Goal: Task Accomplishment & Management: Manage account settings

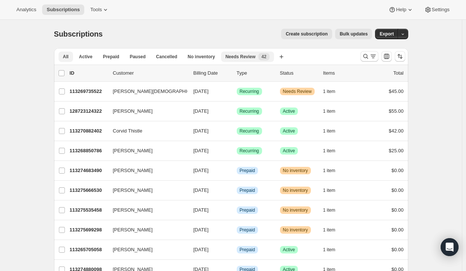
click at [236, 57] on span "Needs Review" at bounding box center [240, 57] width 30 height 6
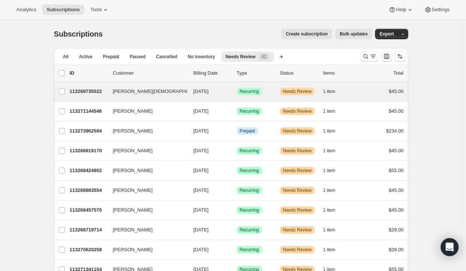
click at [92, 97] on div "Belle Pastor 113269735522 Belle Pastor 09/01/2025 Success Recurring Warning Nee…" at bounding box center [231, 91] width 354 height 19
click at [100, 91] on p "113269735522" at bounding box center [88, 91] width 37 height 7
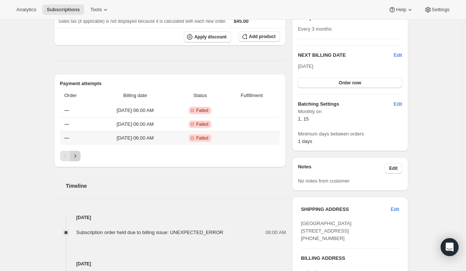
scroll to position [208, 0]
click at [75, 155] on icon "Next" at bounding box center [75, 155] width 7 height 7
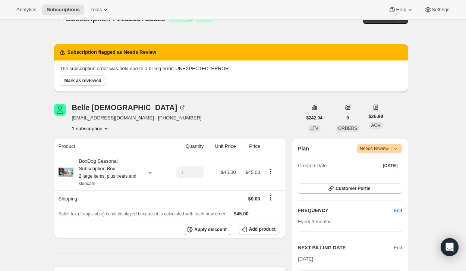
scroll to position [0, 0]
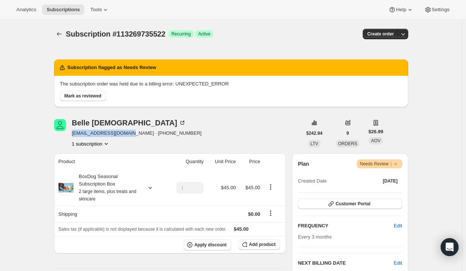
drag, startPoint x: 126, startPoint y: 133, endPoint x: 74, endPoint y: 134, distance: 52.5
click at [74, 134] on span "carolin-12@hotmail.com · +19177433540" at bounding box center [137, 132] width 130 height 7
copy span "carolin-12@hotmail.com"
click at [73, 97] on span "Mark as reviewed" at bounding box center [82, 96] width 37 height 6
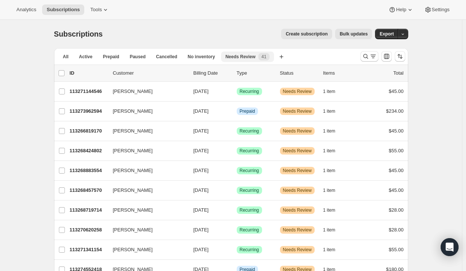
click at [230, 56] on span "Needs Review" at bounding box center [240, 57] width 30 height 6
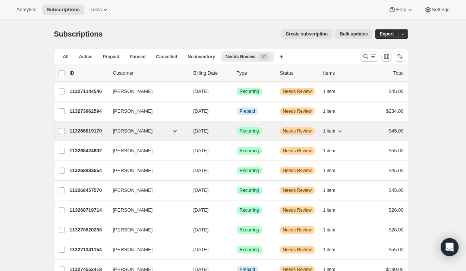
drag, startPoint x: 149, startPoint y: 92, endPoint x: 171, endPoint y: 135, distance: 49.2
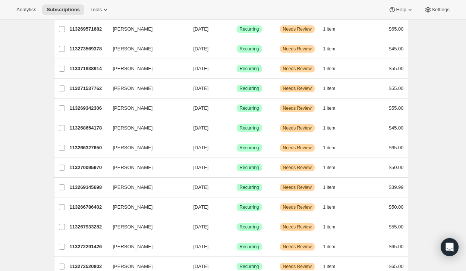
scroll to position [668, 0]
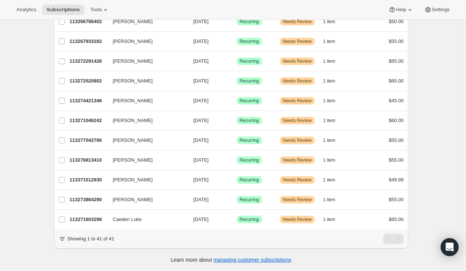
drag, startPoint x: 122, startPoint y: 211, endPoint x: 160, endPoint y: 244, distance: 50.7
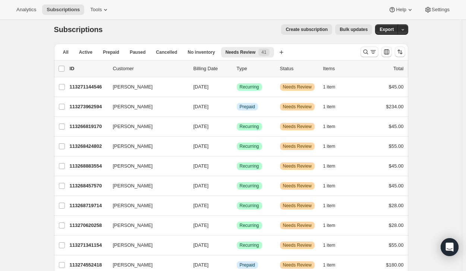
scroll to position [0, 0]
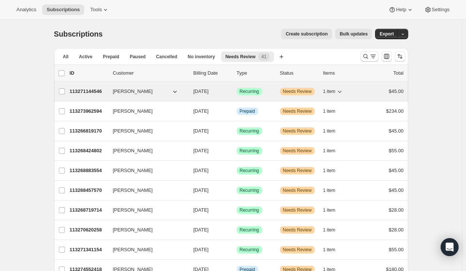
click at [140, 92] on span "LOUIS JACOBSEN" at bounding box center [133, 91] width 40 height 7
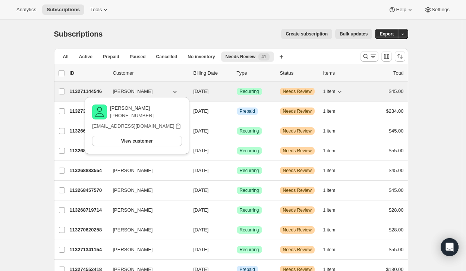
click at [142, 92] on span "LOUIS JACOBSEN" at bounding box center [133, 91] width 40 height 7
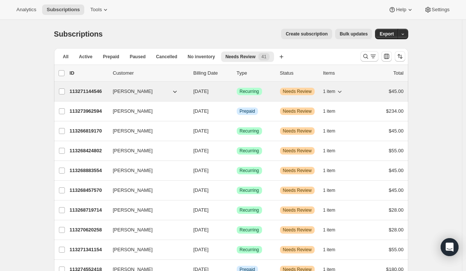
click at [98, 89] on p "113271144546" at bounding box center [88, 91] width 37 height 7
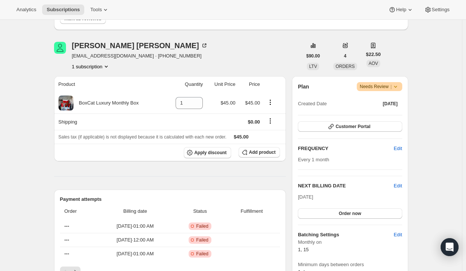
scroll to position [77, 0]
drag, startPoint x: 128, startPoint y: 59, endPoint x: 74, endPoint y: 56, distance: 54.5
click at [74, 56] on span "jacobsenlouis@gmail.com · +18179446208" at bounding box center [140, 56] width 136 height 7
copy span "jacobsenlouis@gmail.com"
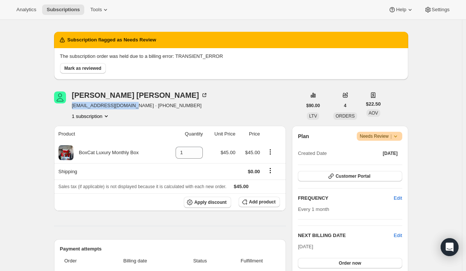
scroll to position [27, 0]
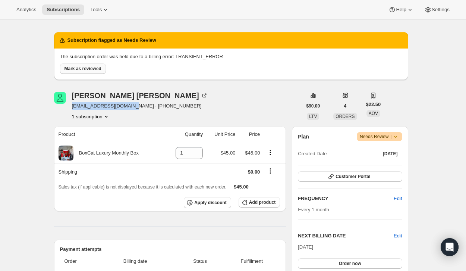
click at [88, 68] on span "Mark as reviewed" at bounding box center [82, 69] width 37 height 6
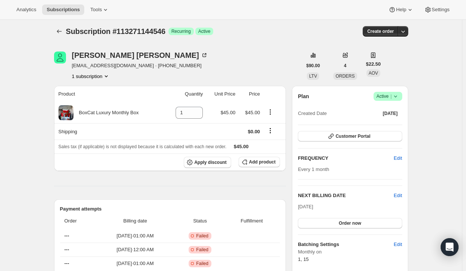
scroll to position [3, 0]
drag, startPoint x: 71, startPoint y: 64, endPoint x: 129, endPoint y: 64, distance: 58.1
click at [129, 64] on div "LOUIS JACOBSEN jacobsenlouis@gmail.com · +18179446208 1 subscription" at bounding box center [178, 65] width 248 height 28
copy span "jacobsenlouis@gmail.com"
click at [64, 5] on button "Subscriptions" at bounding box center [63, 9] width 42 height 10
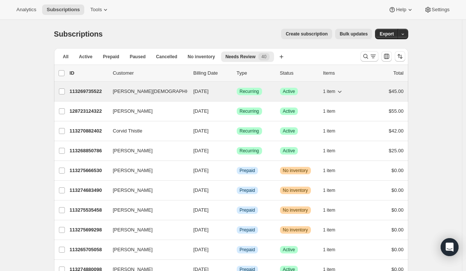
click at [131, 89] on span "[PERSON_NAME][DEMOGRAPHIC_DATA]" at bounding box center [160, 91] width 94 height 7
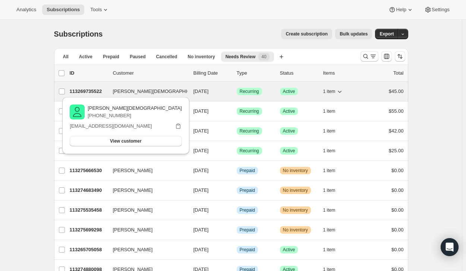
click at [146, 90] on button "[PERSON_NAME][DEMOGRAPHIC_DATA]" at bounding box center [145, 91] width 75 height 12
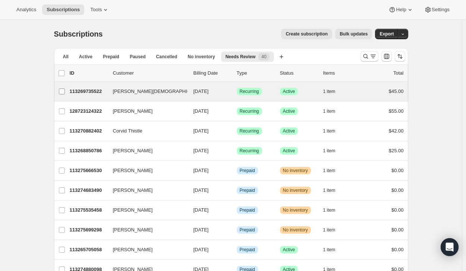
click at [64, 89] on input "[PERSON_NAME][DEMOGRAPHIC_DATA]" at bounding box center [62, 91] width 6 height 6
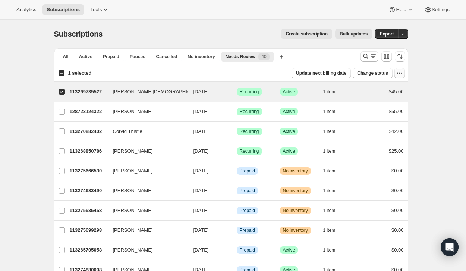
click at [402, 73] on icon "button" at bounding box center [399, 72] width 7 height 7
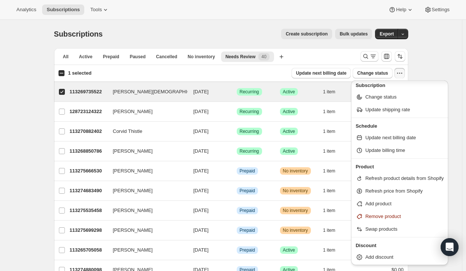
scroll to position [3, 0]
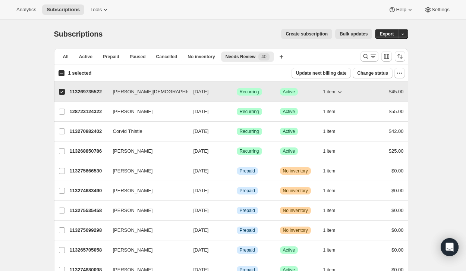
click at [128, 92] on span "[PERSON_NAME][DEMOGRAPHIC_DATA]" at bounding box center [160, 91] width 94 height 7
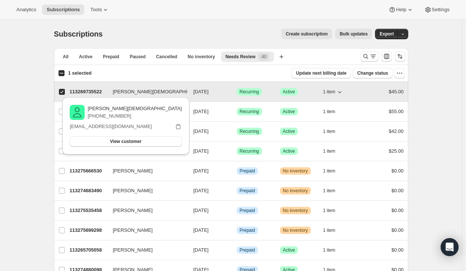
click at [129, 92] on span "[PERSON_NAME][DEMOGRAPHIC_DATA]" at bounding box center [160, 91] width 94 height 7
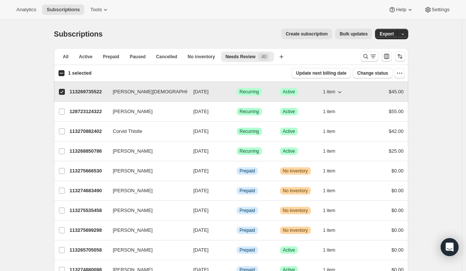
click at [129, 92] on span "[PERSON_NAME][DEMOGRAPHIC_DATA]" at bounding box center [160, 91] width 94 height 7
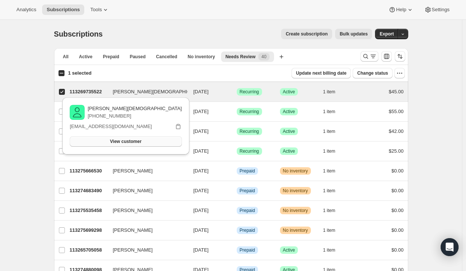
click at [133, 142] on span "View customer" at bounding box center [125, 141] width 31 height 6
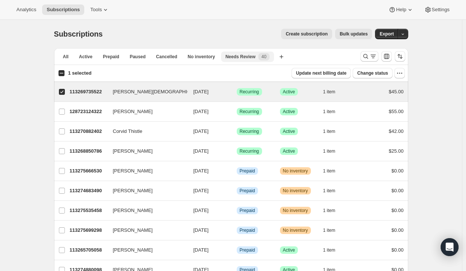
click at [231, 59] on span "Needs Review" at bounding box center [240, 57] width 30 height 6
click at [388, 89] on div "$45.00" at bounding box center [384, 91] width 37 height 7
checkbox input "false"
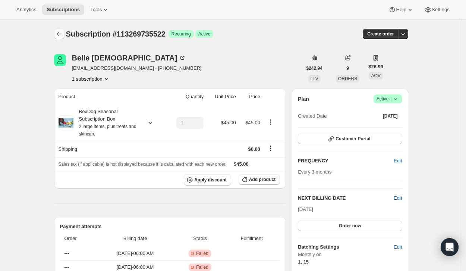
click at [61, 33] on icon "Subscriptions" at bounding box center [59, 33] width 7 height 7
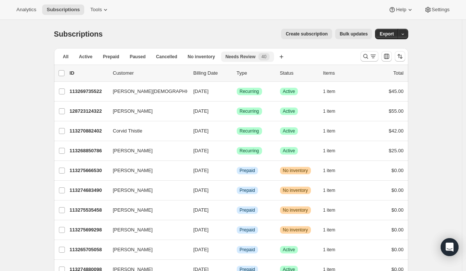
click at [233, 57] on span "Needs Review" at bounding box center [240, 57] width 30 height 6
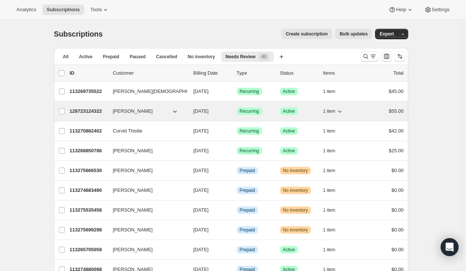
click at [93, 110] on p "128723124322" at bounding box center [88, 110] width 37 height 7
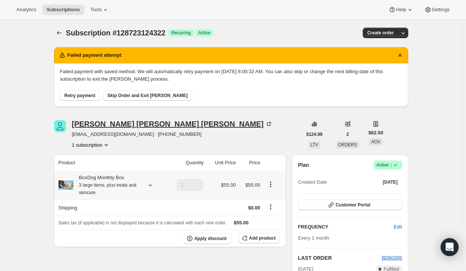
scroll to position [2, 0]
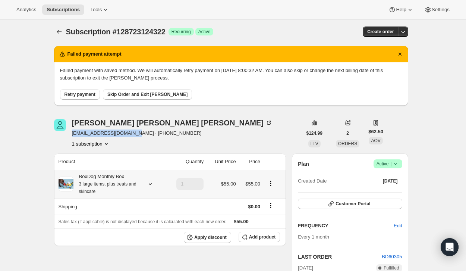
drag, startPoint x: 72, startPoint y: 134, endPoint x: 127, endPoint y: 133, distance: 55.5
click at [127, 133] on div "Maribeth Jesse Van Doren elitekiller923@gmail.com · +15707283109 1 subscription" at bounding box center [178, 133] width 248 height 28
copy span "elitekiller923@gmail.com"
click at [86, 91] on button "Retry payment" at bounding box center [80, 94] width 40 height 10
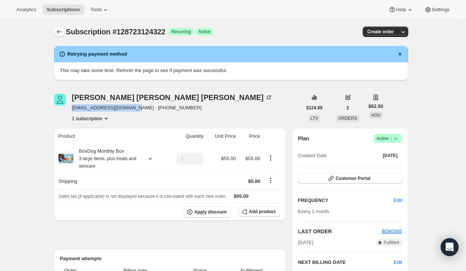
click at [63, 31] on icon "Subscriptions" at bounding box center [59, 31] width 7 height 7
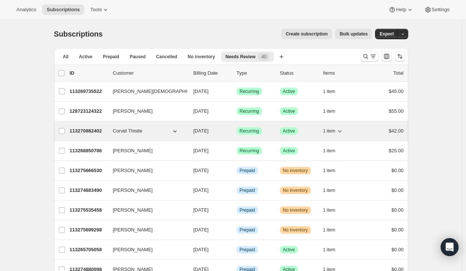
click at [130, 130] on span "Corvid Thistle" at bounding box center [127, 130] width 29 height 7
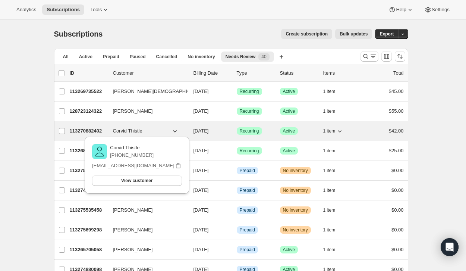
click at [130, 130] on span "Corvid Thistle" at bounding box center [127, 130] width 29 height 7
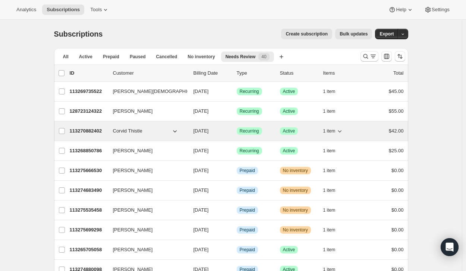
click at [79, 128] on p "113270882402" at bounding box center [88, 130] width 37 height 7
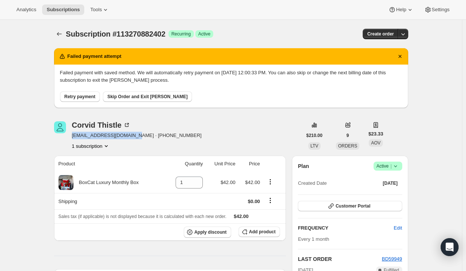
drag, startPoint x: 74, startPoint y: 135, endPoint x: 126, endPoint y: 136, distance: 52.2
click at [126, 136] on span "corvid.thistle@gmail.com · +14799350432" at bounding box center [137, 135] width 130 height 7
copy span "corvid.thistle@gmail.com"
click at [84, 96] on span "Retry payment" at bounding box center [79, 97] width 31 height 6
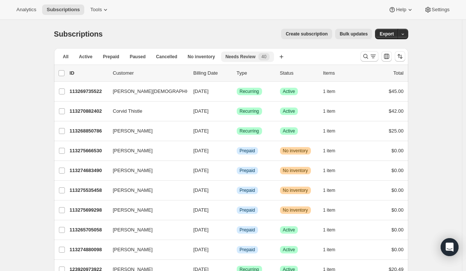
click at [231, 54] on span "Needs Review" at bounding box center [240, 57] width 30 height 6
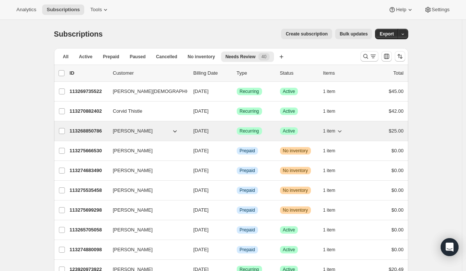
click at [130, 132] on span "Heather Fishel" at bounding box center [133, 130] width 40 height 7
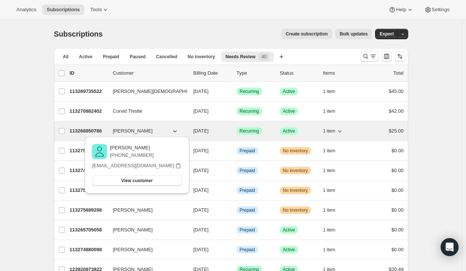
click at [89, 130] on p "113268850786" at bounding box center [88, 130] width 37 height 7
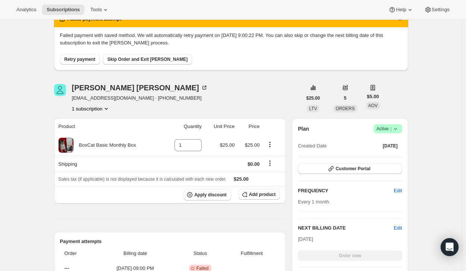
scroll to position [38, 0]
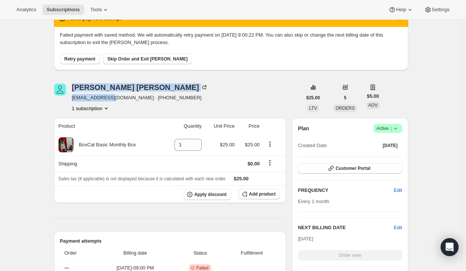
drag, startPoint x: 70, startPoint y: 98, endPoint x: 109, endPoint y: 99, distance: 38.8
click at [109, 99] on div "Heather Fishel hfishel@gmail.com · +17408250991 1 subscription" at bounding box center [178, 97] width 248 height 28
drag, startPoint x: 72, startPoint y: 97, endPoint x: 114, endPoint y: 99, distance: 41.4
click at [114, 99] on div "Heather Fishel hfishel@gmail.com · +17408250991 1 subscription" at bounding box center [178, 97] width 248 height 28
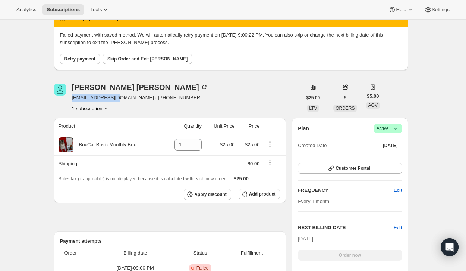
copy span "hfishel@gmail.com"
click at [89, 64] on div "Failed payment with saved method. We will automatically retry payment on 10/29/…" at bounding box center [231, 48] width 354 height 43
click at [88, 58] on span "Retry payment" at bounding box center [79, 59] width 31 height 6
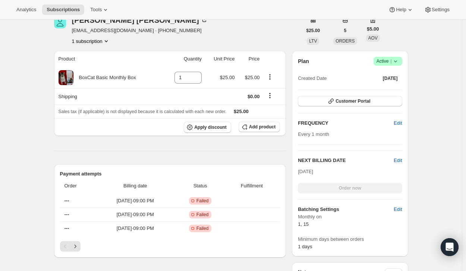
scroll to position [0, 0]
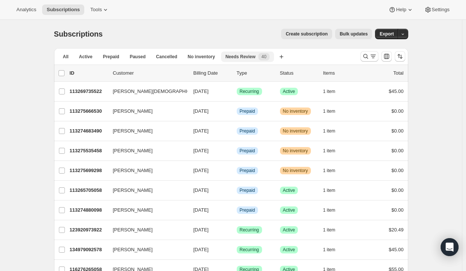
click at [245, 55] on span "Needs Review" at bounding box center [240, 57] width 30 height 6
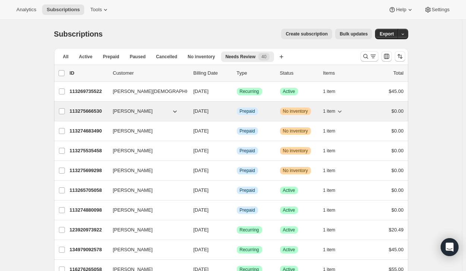
click at [91, 113] on p "113275666530" at bounding box center [88, 110] width 37 height 7
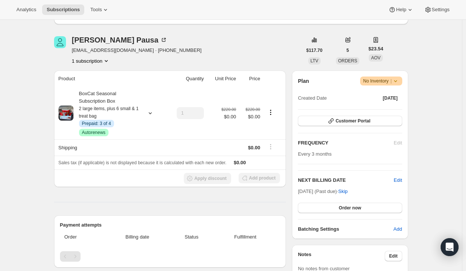
scroll to position [82, 0]
drag, startPoint x: 142, startPoint y: 139, endPoint x: 124, endPoint y: 51, distance: 89.2
click at [124, 51] on div "Rachel Pausa rachelpausa@gmail.com · +13052134806 1 subscription" at bounding box center [178, 51] width 248 height 28
copy span "rachelpausa@gmail.com"
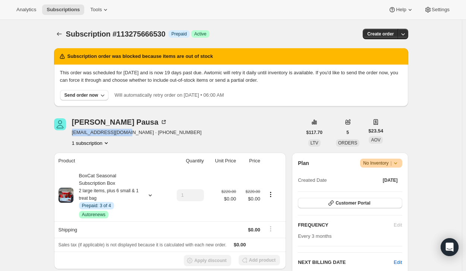
scroll to position [0, 0]
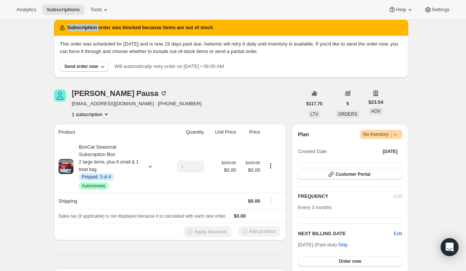
scroll to position [29, 0]
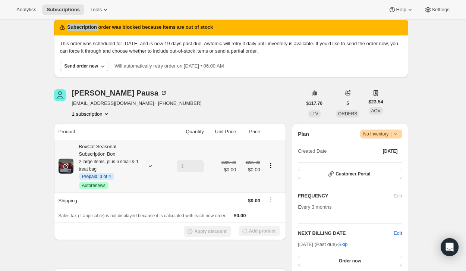
click at [274, 165] on icon "Product actions" at bounding box center [270, 164] width 7 height 7
click at [271, 164] on icon "Product actions" at bounding box center [270, 164] width 7 height 7
click at [272, 168] on icon "Product actions" at bounding box center [270, 164] width 7 height 7
click at [263, 182] on span "Edit box" at bounding box center [261, 180] width 18 height 6
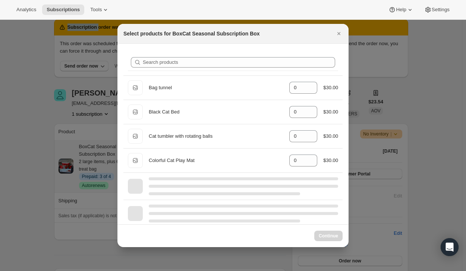
select select "gid://shopify/ProductVariant/41700212867170"
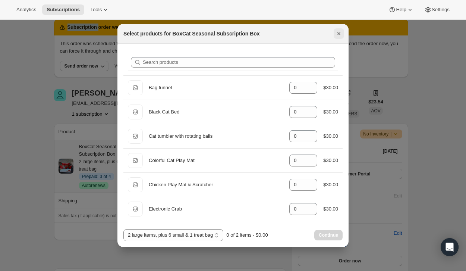
click at [337, 36] on icon "Close" at bounding box center [338, 33] width 7 height 7
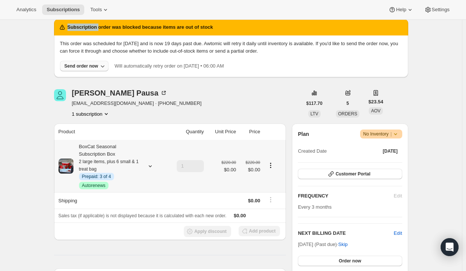
click at [86, 66] on div "Send order now" at bounding box center [81, 66] width 34 height 6
click at [79, 94] on span "Exclude sold-out items (partial order)" at bounding box center [85, 94] width 79 height 6
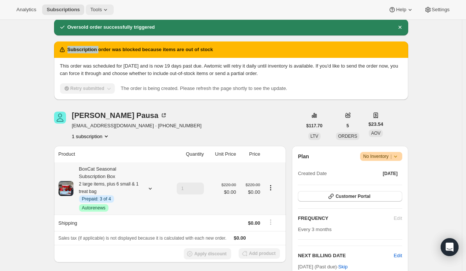
click at [102, 8] on icon at bounding box center [105, 9] width 7 height 7
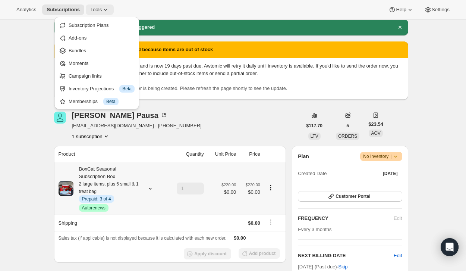
click at [86, 10] on button "Tools" at bounding box center [100, 9] width 28 height 10
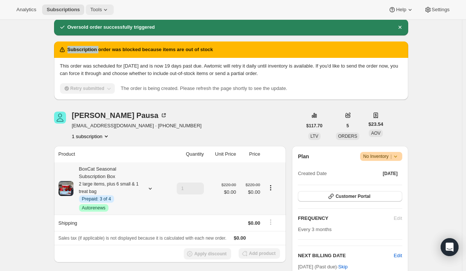
click at [90, 13] on span "Tools" at bounding box center [96, 10] width 12 height 6
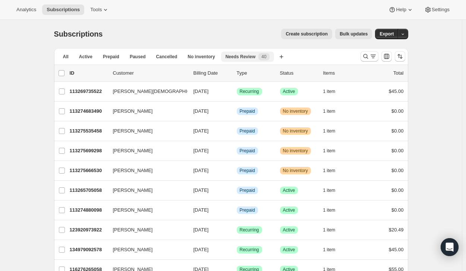
click at [233, 55] on span "Needs Review" at bounding box center [240, 57] width 30 height 6
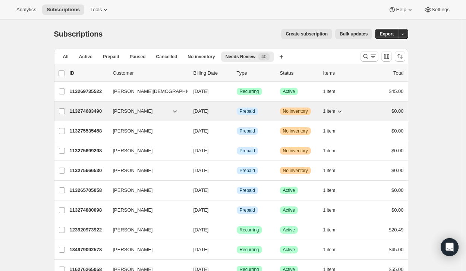
click at [94, 108] on p "113274683490" at bounding box center [88, 110] width 37 height 7
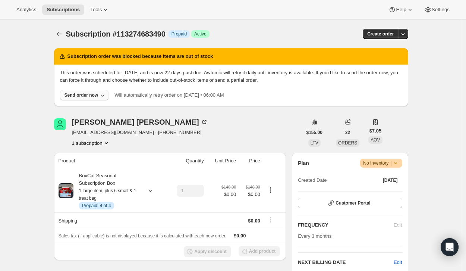
click at [85, 94] on div "Send order now" at bounding box center [81, 95] width 34 height 6
click at [74, 123] on span "Exclude sold-out items (partial order)" at bounding box center [85, 123] width 79 height 6
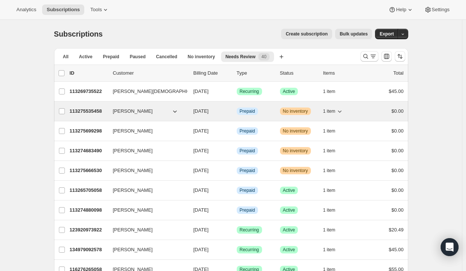
click at [85, 111] on p "113275535458" at bounding box center [88, 110] width 37 height 7
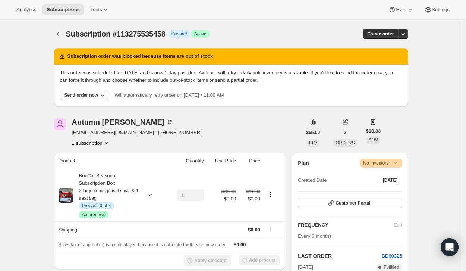
click at [91, 91] on button "Send order now" at bounding box center [84, 95] width 49 height 10
click at [85, 120] on span "Exclude sold-out items (partial order)" at bounding box center [85, 123] width 79 height 6
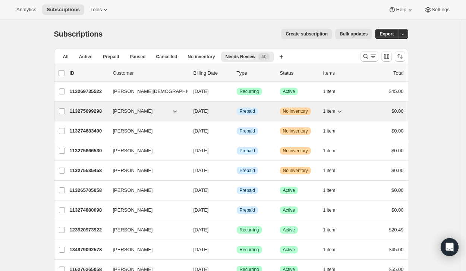
click at [76, 109] on p "113275699298" at bounding box center [88, 110] width 37 height 7
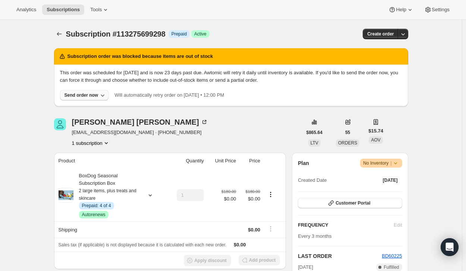
click at [92, 94] on div "Send order now" at bounding box center [81, 95] width 34 height 6
click at [91, 109] on span "Include sold-out items" at bounding box center [69, 111] width 47 height 6
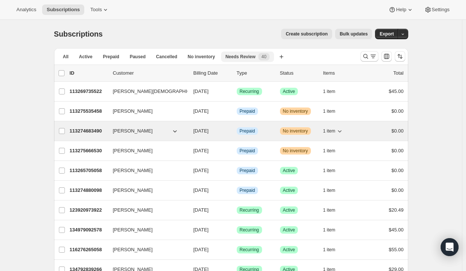
drag, startPoint x: 70, startPoint y: 57, endPoint x: 90, endPoint y: 127, distance: 72.8
click at [90, 127] on p "113274683490" at bounding box center [88, 130] width 37 height 7
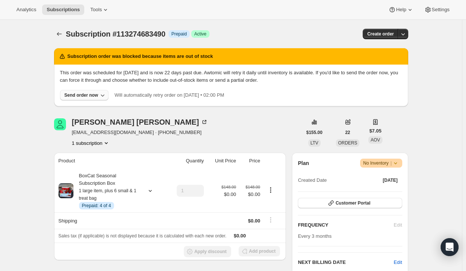
click at [95, 97] on div "Send order now" at bounding box center [81, 95] width 34 height 6
click at [93, 109] on span "Include sold-out items" at bounding box center [69, 111] width 47 height 6
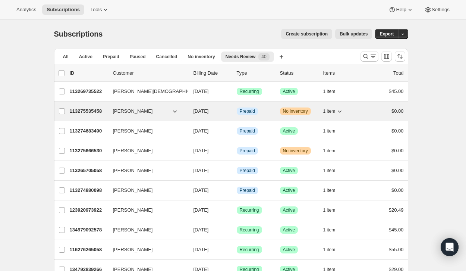
click at [91, 110] on p "113275535458" at bounding box center [88, 110] width 37 height 7
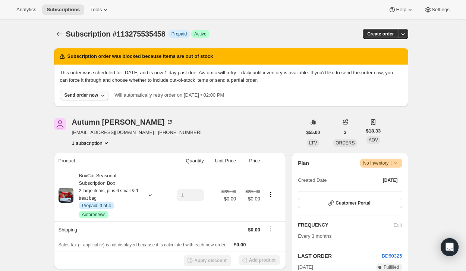
click at [103, 97] on icon "button" at bounding box center [102, 94] width 7 height 7
click at [95, 108] on span "Include sold-out items" at bounding box center [85, 110] width 79 height 7
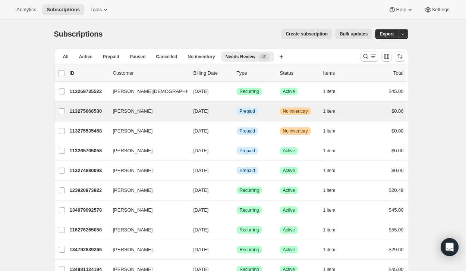
click at [193, 118] on div "Rachel Pausa 113275666530 Rachel Pausa 10/06/2025 Info Prepaid Warning No inven…" at bounding box center [231, 110] width 354 height 19
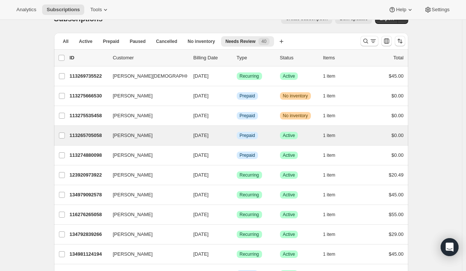
scroll to position [15, 0]
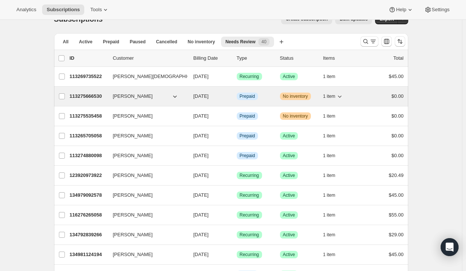
click at [82, 98] on p "113275666530" at bounding box center [88, 95] width 37 height 7
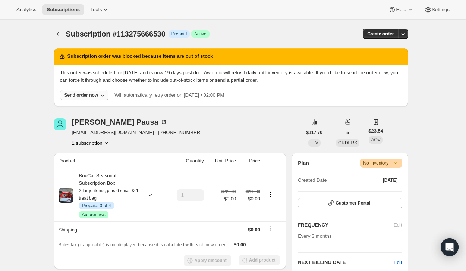
click at [95, 94] on div "Send order now" at bounding box center [81, 95] width 34 height 6
click at [97, 106] on button "Include sold-out items" at bounding box center [85, 110] width 83 height 12
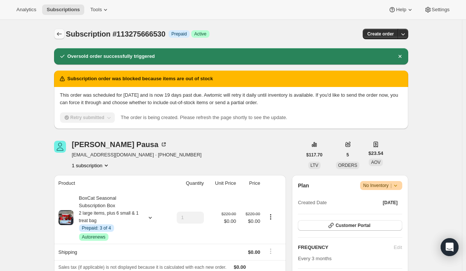
click at [63, 33] on icon "Subscriptions" at bounding box center [59, 33] width 7 height 7
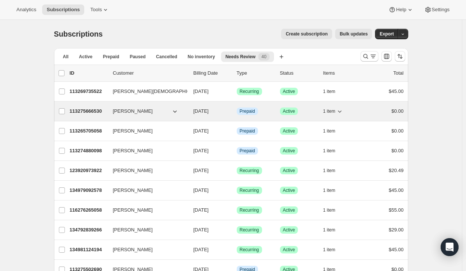
click at [93, 110] on p "113275666530" at bounding box center [88, 110] width 37 height 7
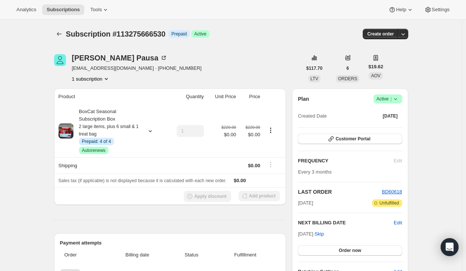
click at [104, 77] on button "1 subscription" at bounding box center [91, 78] width 38 height 7
click at [139, 75] on div "1 subscription" at bounding box center [137, 78] width 130 height 7
click at [58, 32] on icon "Subscriptions" at bounding box center [59, 33] width 7 height 7
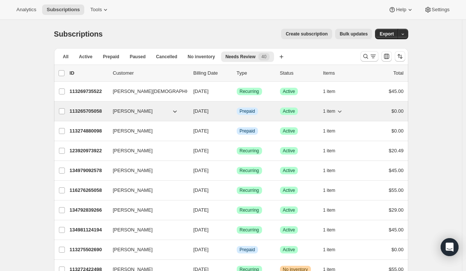
click at [128, 111] on span "[PERSON_NAME]" at bounding box center [133, 110] width 40 height 7
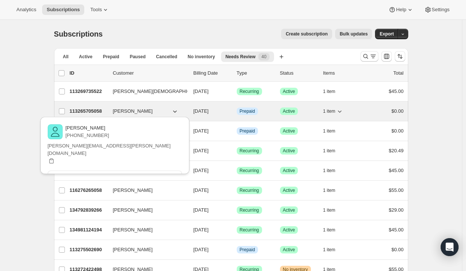
click at [88, 110] on p "113265705058" at bounding box center [88, 110] width 37 height 7
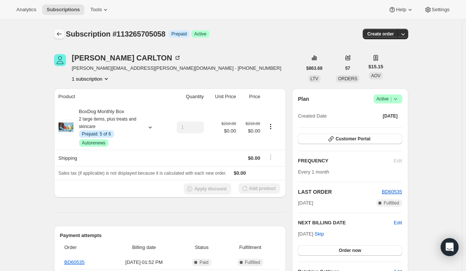
click at [63, 33] on icon "Subscriptions" at bounding box center [59, 33] width 7 height 7
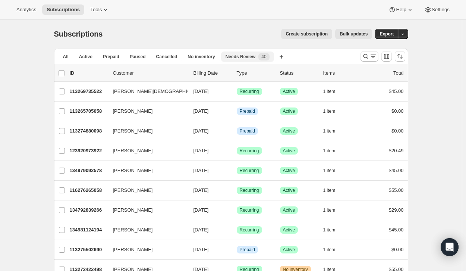
click at [245, 55] on span "Needs Review" at bounding box center [240, 57] width 30 height 6
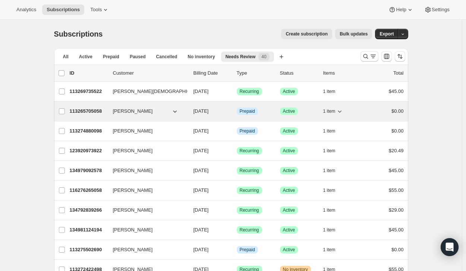
click at [95, 112] on p "113265705058" at bounding box center [88, 110] width 37 height 7
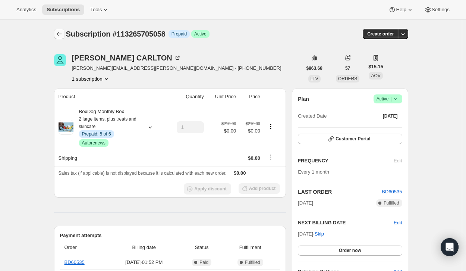
click at [60, 30] on button "Subscriptions" at bounding box center [59, 34] width 10 height 10
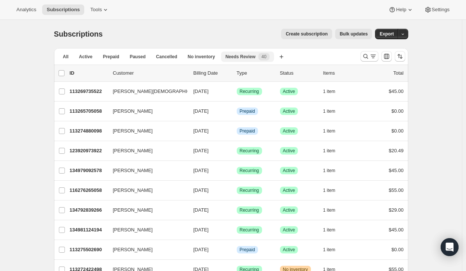
click at [244, 56] on span "Needs Review" at bounding box center [240, 57] width 30 height 6
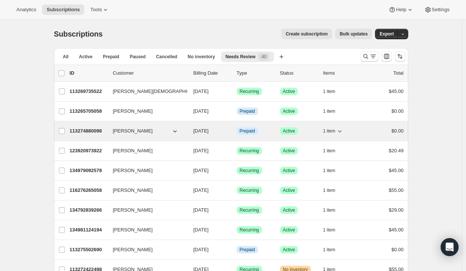
click at [93, 129] on p "113274880098" at bounding box center [88, 130] width 37 height 7
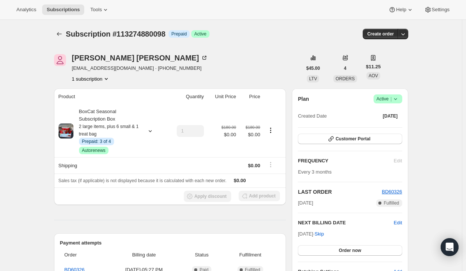
click at [94, 41] on div "Subscription #113274880098. This page is ready Subscription #113274880098 Info …" at bounding box center [231, 34] width 354 height 28
click at [104, 55] on div "[PERSON_NAME]" at bounding box center [140, 57] width 136 height 7
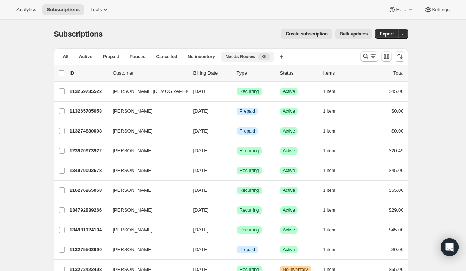
click at [232, 56] on span "Needs Review" at bounding box center [240, 57] width 30 height 6
click at [194, 56] on span "No inventory" at bounding box center [200, 57] width 27 height 6
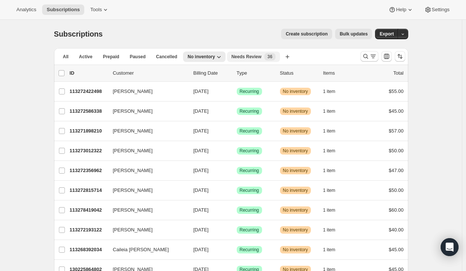
click at [232, 55] on span "Needs Review" at bounding box center [246, 57] width 30 height 6
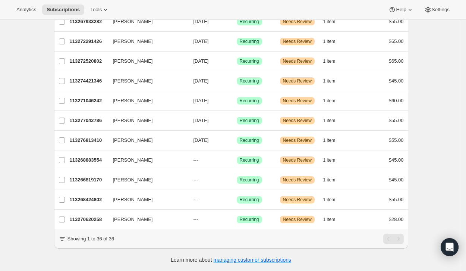
scroll to position [538, 0]
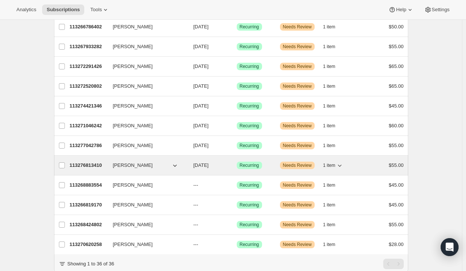
click at [91, 164] on p "113276813410" at bounding box center [88, 164] width 37 height 7
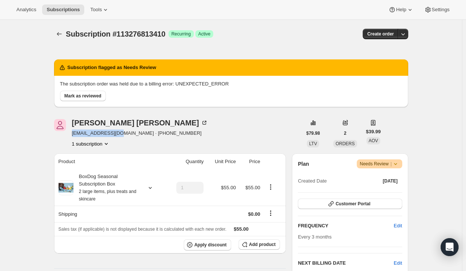
drag, startPoint x: 73, startPoint y: 132, endPoint x: 116, endPoint y: 132, distance: 43.2
click at [116, 132] on div "[PERSON_NAME] [EMAIL_ADDRESS][DOMAIN_NAME] · [PHONE_NUMBER] 1 subscription" at bounding box center [178, 133] width 248 height 28
copy span "[EMAIL_ADDRESS][DOMAIN_NAME]"
click at [92, 95] on span "Mark as reviewed" at bounding box center [82, 96] width 37 height 6
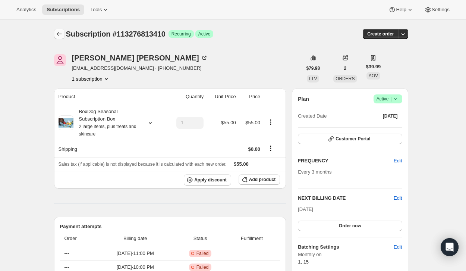
click at [61, 33] on icon "Subscriptions" at bounding box center [59, 33] width 7 height 7
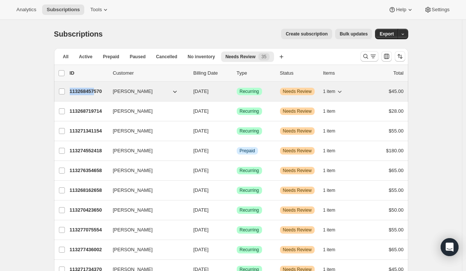
drag, startPoint x: 67, startPoint y: 89, endPoint x: 97, endPoint y: 92, distance: 29.6
click at [97, 92] on div "[PERSON_NAME] 113268457570 [PERSON_NAME] [DATE] Success Recurring Warning Needs…" at bounding box center [231, 91] width 345 height 10
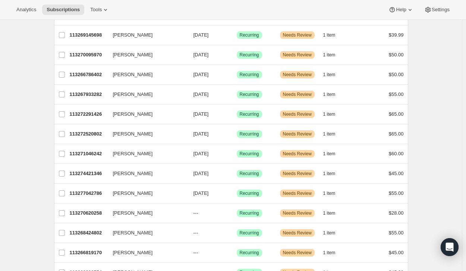
scroll to position [549, 0]
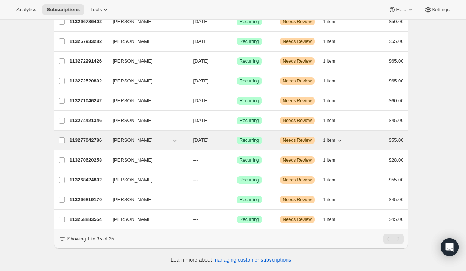
click at [90, 136] on p "113277042786" at bounding box center [88, 139] width 37 height 7
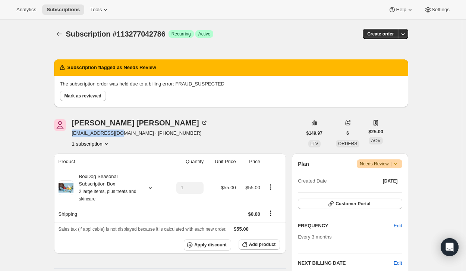
drag, startPoint x: 72, startPoint y: 133, endPoint x: 118, endPoint y: 135, distance: 45.9
click at [118, 135] on div "[PERSON_NAME] [EMAIL_ADDRESS][DOMAIN_NAME] · [PHONE_NUMBER] 1 subscription" at bounding box center [178, 133] width 248 height 28
copy span "[EMAIL_ADDRESS][DOMAIN_NAME]"
click at [97, 92] on button "Mark as reviewed" at bounding box center [83, 96] width 46 height 10
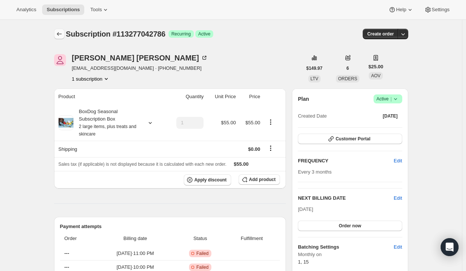
click at [59, 34] on icon "Subscriptions" at bounding box center [59, 34] width 5 height 4
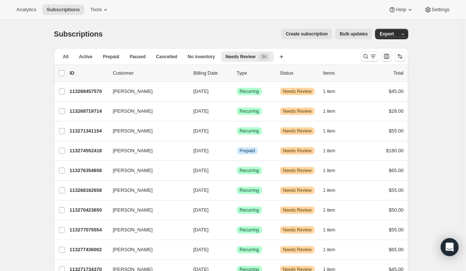
click at [246, 50] on div "All Active Prepaid Paused Cancelled No inventory Needs Review More views All Ac…" at bounding box center [204, 56] width 300 height 16
click at [243, 56] on span "Needs Review" at bounding box center [240, 57] width 30 height 6
click at [196, 55] on span "No inventory" at bounding box center [200, 57] width 27 height 6
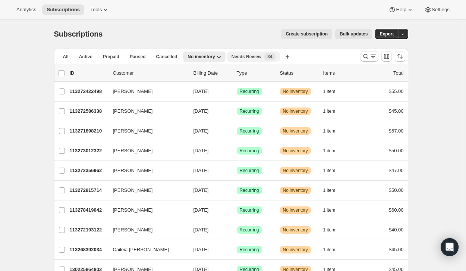
click at [241, 55] on span "Needs Review" at bounding box center [246, 57] width 30 height 6
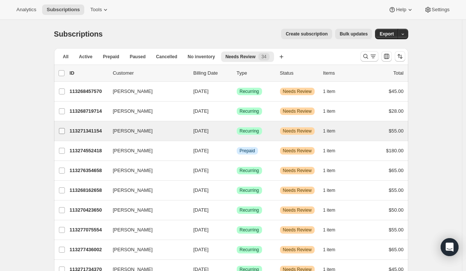
click at [64, 131] on input "[PERSON_NAME]" at bounding box center [62, 131] width 6 height 6
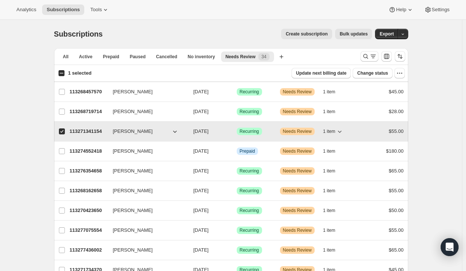
click at [90, 131] on p "113271341154" at bounding box center [88, 130] width 37 height 7
checkbox input "false"
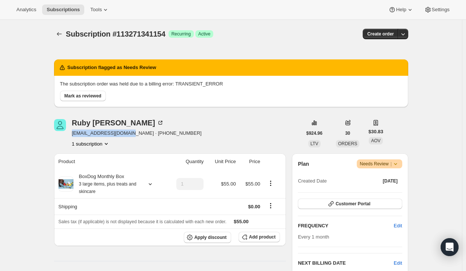
drag, startPoint x: 73, startPoint y: 134, endPoint x: 129, endPoint y: 134, distance: 56.3
click at [129, 134] on div "[PERSON_NAME] [EMAIL_ADDRESS][DOMAIN_NAME] · [PHONE_NUMBER] 1 subscription" at bounding box center [178, 133] width 248 height 28
copy span "[EMAIL_ADDRESS][DOMAIN_NAME]"
click at [82, 97] on span "Mark as reviewed" at bounding box center [82, 96] width 37 height 6
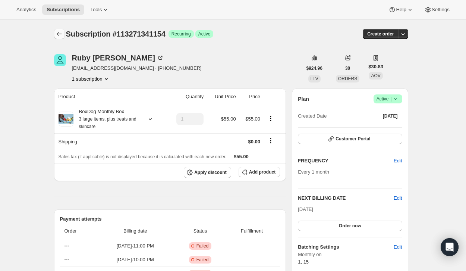
click at [60, 32] on icon "Subscriptions" at bounding box center [59, 33] width 7 height 7
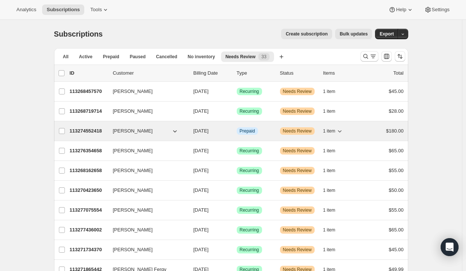
click at [83, 129] on p "113274552418" at bounding box center [88, 130] width 37 height 7
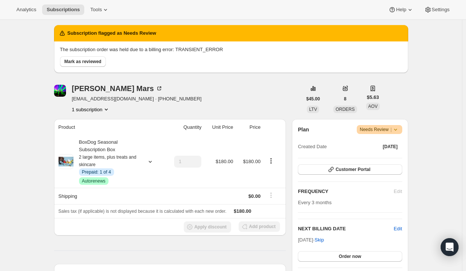
scroll to position [36, 0]
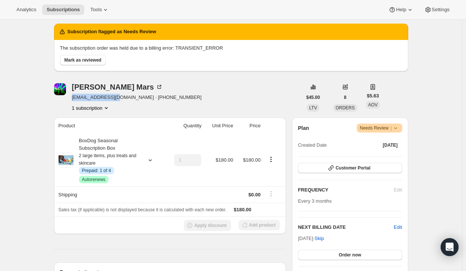
drag, startPoint x: 73, startPoint y: 97, endPoint x: 118, endPoint y: 98, distance: 44.4
click at [118, 98] on span "[EMAIL_ADDRESS][DOMAIN_NAME] · [PHONE_NUMBER]" at bounding box center [137, 97] width 130 height 7
copy span "[EMAIL_ADDRESS][DOMAIN_NAME]"
click at [91, 60] on span "Mark as reviewed" at bounding box center [82, 60] width 37 height 6
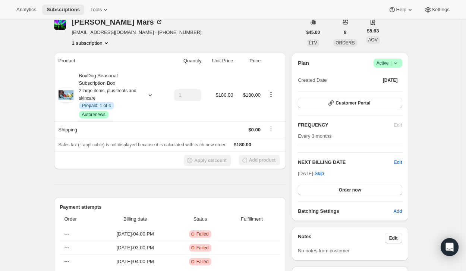
click at [64, 12] on span "Subscriptions" at bounding box center [63, 10] width 33 height 6
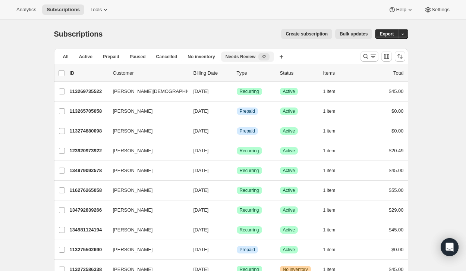
click at [239, 58] on span "Needs Review" at bounding box center [240, 57] width 30 height 6
click at [195, 53] on button "No inventory" at bounding box center [201, 56] width 36 height 10
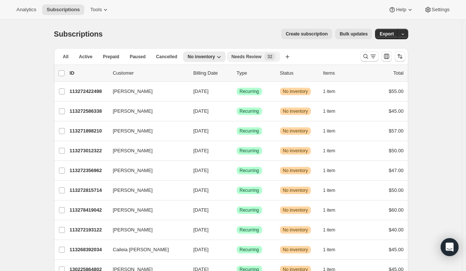
click at [235, 56] on span "Needs Review" at bounding box center [246, 57] width 30 height 6
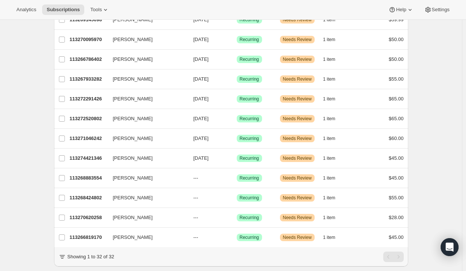
scroll to position [467, 0]
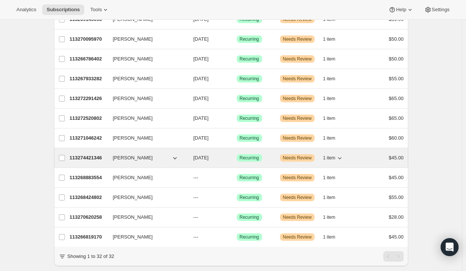
click at [83, 153] on div "113274421346 [PERSON_NAME] [DATE] Success Recurring Warning Needs Review 1 item…" at bounding box center [237, 157] width 334 height 10
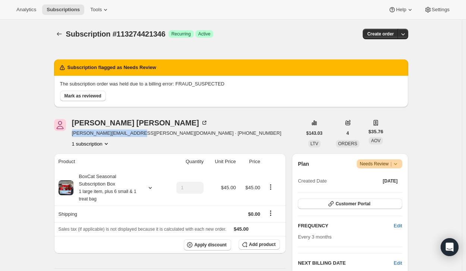
drag, startPoint x: 72, startPoint y: 133, endPoint x: 131, endPoint y: 136, distance: 59.3
click at [131, 136] on div "[PERSON_NAME] [PERSON_NAME][EMAIL_ADDRESS][PERSON_NAME][DOMAIN_NAME] · [PHONE_N…" at bounding box center [178, 133] width 248 height 28
copy span "[PERSON_NAME][EMAIL_ADDRESS][PERSON_NAME][DOMAIN_NAME]"
click at [87, 99] on button "Mark as reviewed" at bounding box center [83, 96] width 46 height 10
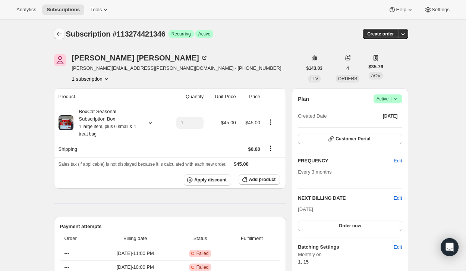
click at [61, 31] on icon "Subscriptions" at bounding box center [59, 33] width 7 height 7
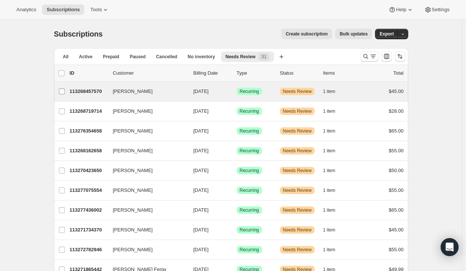
click at [65, 89] on input "[PERSON_NAME]" at bounding box center [62, 91] width 6 height 6
checkbox input "true"
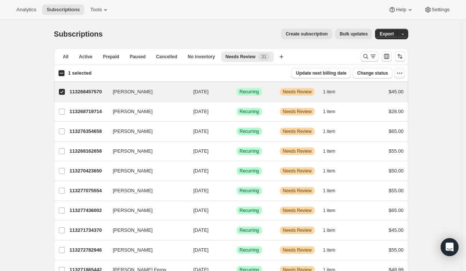
click at [401, 75] on icon "button" at bounding box center [399, 72] width 7 height 7
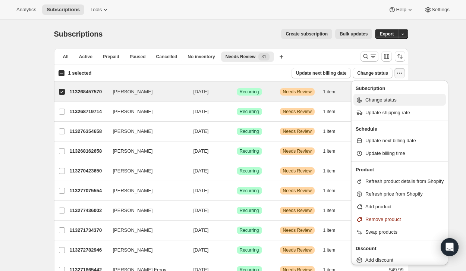
click at [388, 99] on span "Change status" at bounding box center [380, 100] width 31 height 6
select select "15"
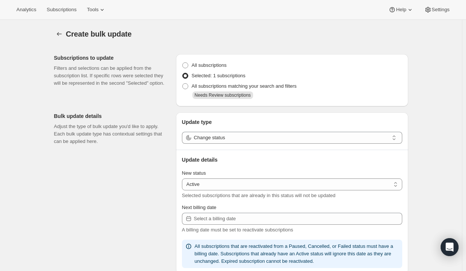
click at [93, 2] on div "Analytics Subscriptions Tools Help Settings" at bounding box center [233, 10] width 466 height 20
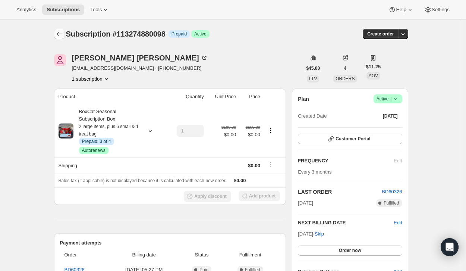
click at [61, 31] on icon "Subscriptions" at bounding box center [59, 33] width 7 height 7
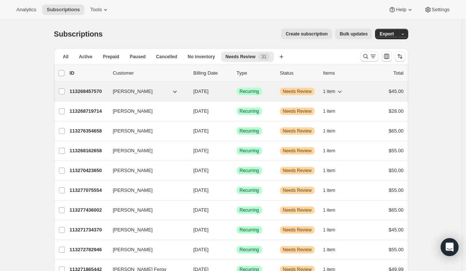
click at [119, 91] on span "[PERSON_NAME]" at bounding box center [133, 91] width 40 height 7
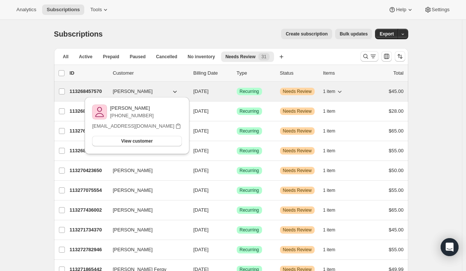
click at [95, 91] on p "113268457570" at bounding box center [88, 91] width 37 height 7
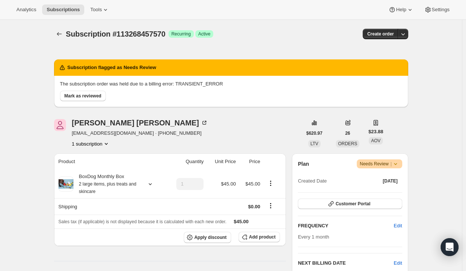
drag, startPoint x: 91, startPoint y: 96, endPoint x: 325, endPoint y: 125, distance: 235.8
click at [402, 162] on span "Warning Needs Review |" at bounding box center [379, 163] width 45 height 9
click at [378, 185] on button "Cancel subscription" at bounding box center [382, 191] width 47 height 12
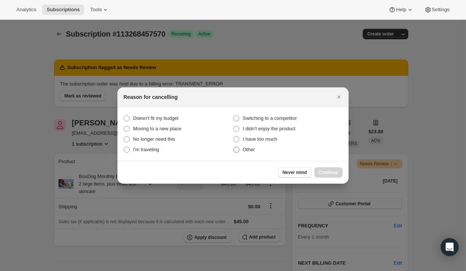
click at [234, 147] on span ":r3g0:" at bounding box center [236, 149] width 6 height 6
click at [234, 147] on input "Other" at bounding box center [233, 146] width 0 height 0
radio input "true"
click at [328, 170] on span "Continue" at bounding box center [328, 172] width 19 height 6
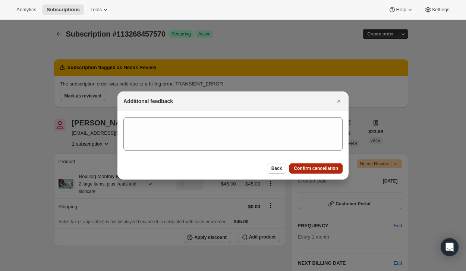
click at [328, 170] on span "Confirm cancellation" at bounding box center [316, 168] width 44 height 6
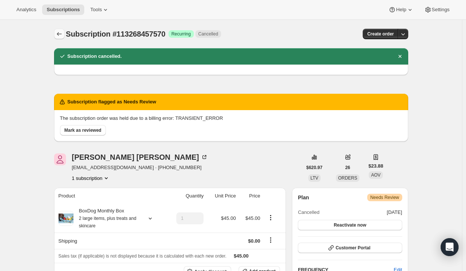
click at [61, 36] on icon "Subscriptions" at bounding box center [59, 33] width 7 height 7
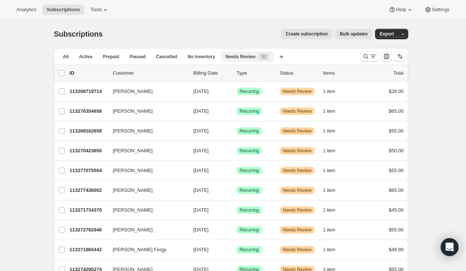
click at [227, 61] on button "Needs Review 31" at bounding box center [247, 56] width 53 height 10
click at [187, 57] on span "No inventory" at bounding box center [200, 57] width 27 height 6
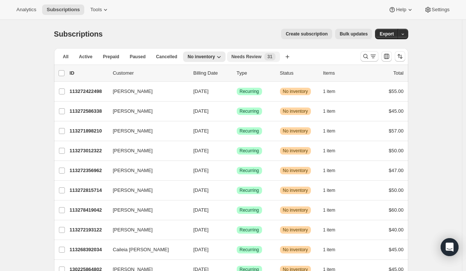
click at [231, 57] on span "Needs Review" at bounding box center [246, 57] width 30 height 6
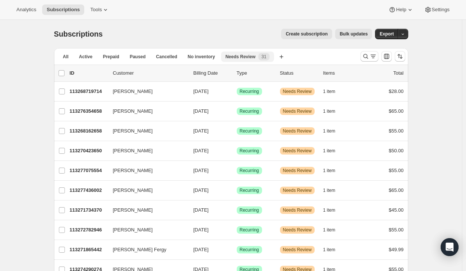
click at [236, 57] on span "Needs Review" at bounding box center [240, 57] width 30 height 6
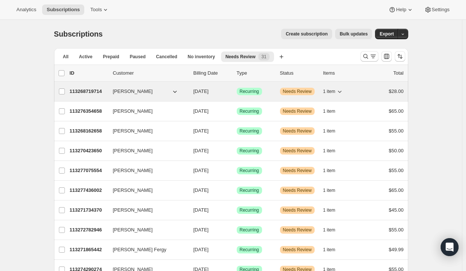
click at [98, 94] on p "113268719714" at bounding box center [88, 91] width 37 height 7
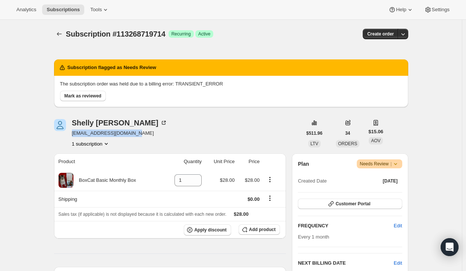
drag, startPoint x: 72, startPoint y: 132, endPoint x: 137, endPoint y: 136, distance: 65.3
click at [137, 136] on div "Shelly Quiroz soccersweeetie45@aol.com 1 subscription" at bounding box center [178, 133] width 248 height 28
copy span "soccersweeetie45@aol.com"
click at [85, 93] on span "Mark as reviewed" at bounding box center [82, 96] width 37 height 6
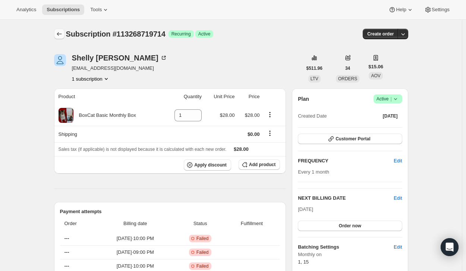
click at [61, 34] on icon "Subscriptions" at bounding box center [59, 34] width 5 height 4
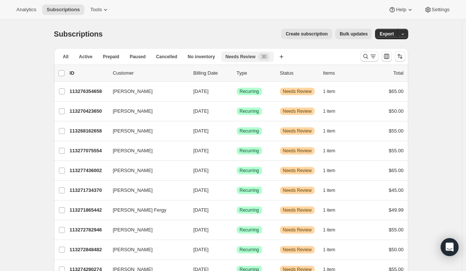
click at [233, 57] on span "Needs Review" at bounding box center [240, 57] width 30 height 6
click at [195, 57] on span "No inventory" at bounding box center [200, 57] width 27 height 6
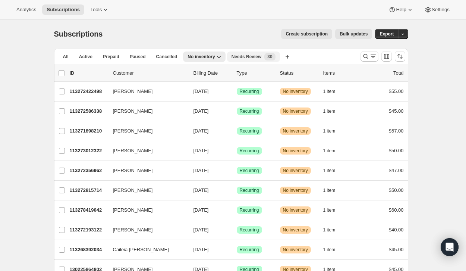
click at [231, 56] on span "Needs Review" at bounding box center [246, 57] width 30 height 6
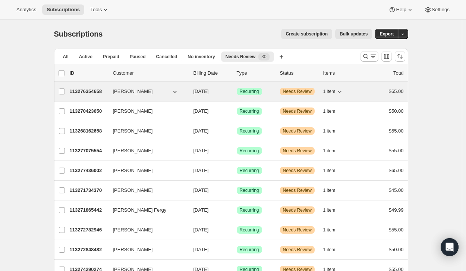
click at [97, 89] on p "113276354658" at bounding box center [88, 91] width 37 height 7
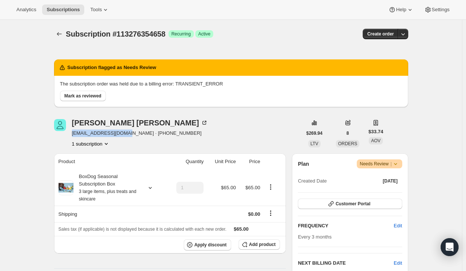
drag, startPoint x: 73, startPoint y: 134, endPoint x: 125, endPoint y: 133, distance: 51.8
click at [125, 133] on div "Megan Cahill megcahill81@gmail.com · +17326907725 1 subscription" at bounding box center [178, 133] width 248 height 28
copy span "megcahill81@gmail.com"
click at [95, 97] on span "Mark as reviewed" at bounding box center [82, 96] width 37 height 6
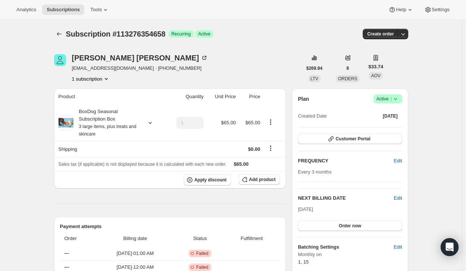
click at [57, 34] on icon "Subscriptions" at bounding box center [59, 33] width 7 height 7
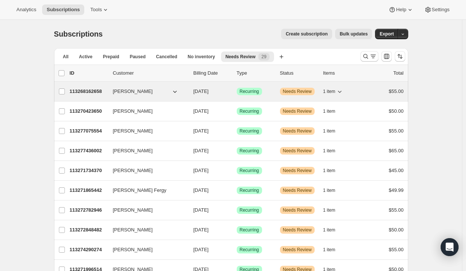
click at [92, 89] on p "113268162658" at bounding box center [88, 91] width 37 height 7
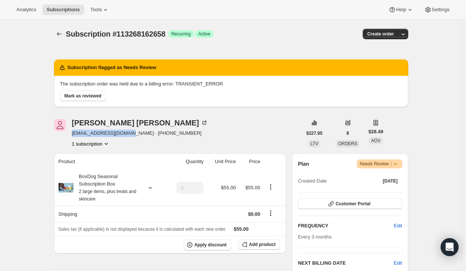
drag, startPoint x: 72, startPoint y: 130, endPoint x: 130, endPoint y: 134, distance: 58.3
click at [130, 134] on div "Judy Woods jwoods222222@gmail.com · +16064254063 1 subscription" at bounding box center [178, 133] width 248 height 28
copy span "jwoods222222@gmail.com"
click at [97, 95] on span "Mark as reviewed" at bounding box center [82, 96] width 37 height 6
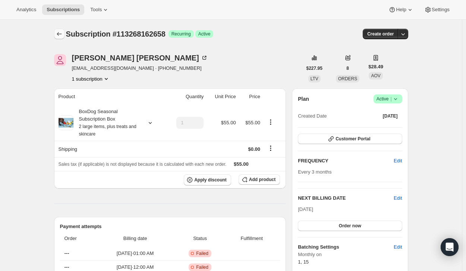
click at [56, 35] on button "Subscriptions" at bounding box center [59, 34] width 10 height 10
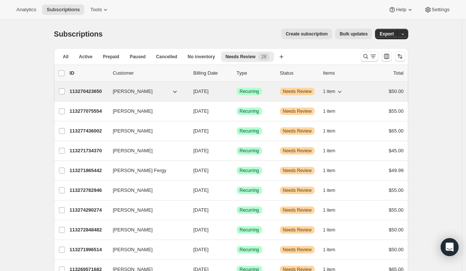
click at [98, 89] on p "113270423650" at bounding box center [88, 91] width 37 height 7
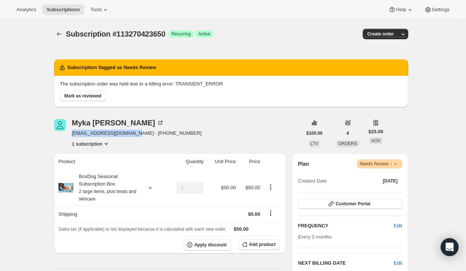
drag, startPoint x: 75, startPoint y: 134, endPoint x: 138, endPoint y: 134, distance: 63.4
click at [138, 134] on span "mykamykamyka12@gmail.com · +14174254431" at bounding box center [137, 132] width 130 height 7
copy span "mykamykamyka12@gmail.com"
click at [79, 97] on span "Mark as reviewed" at bounding box center [82, 96] width 37 height 6
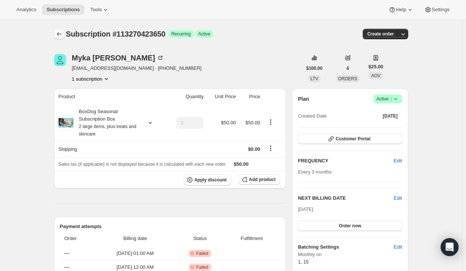
click at [60, 33] on icon "Subscriptions" at bounding box center [59, 34] width 5 height 4
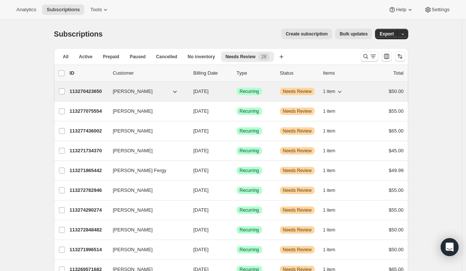
click at [85, 88] on p "113270423650" at bounding box center [88, 91] width 37 height 7
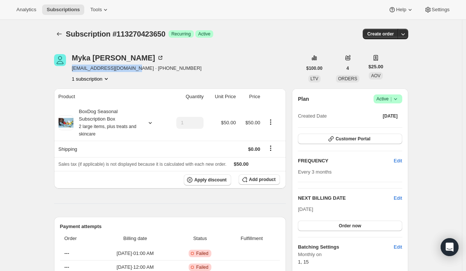
drag, startPoint x: 74, startPoint y: 69, endPoint x: 139, endPoint y: 68, distance: 65.2
click at [139, 68] on span "mykamykamyka12@gmail.com · +14174254431" at bounding box center [137, 67] width 130 height 7
copy span "mykamykamyka12@gmail.com"
click at [61, 34] on icon "Subscriptions" at bounding box center [59, 33] width 7 height 7
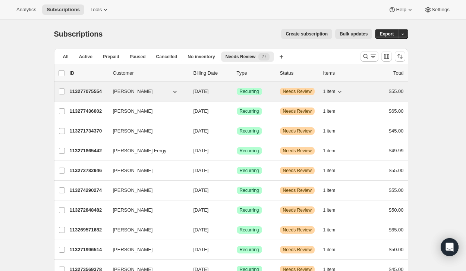
click at [129, 94] on span "[PERSON_NAME]" at bounding box center [133, 91] width 40 height 7
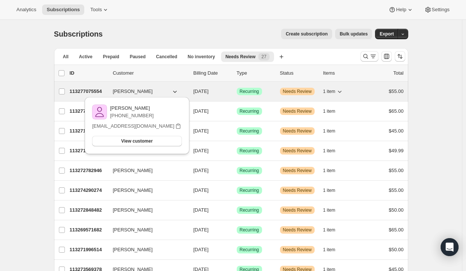
click at [88, 95] on p "113277075554" at bounding box center [88, 91] width 37 height 7
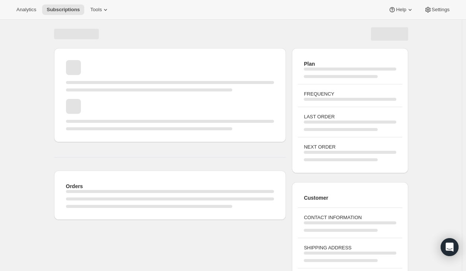
click at [89, 91] on div "Page loading" at bounding box center [149, 89] width 167 height 3
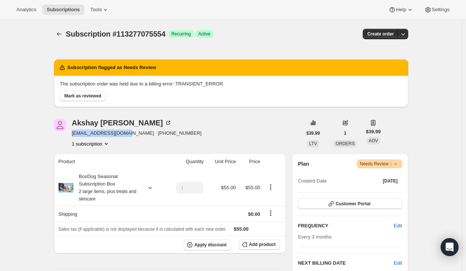
drag, startPoint x: 74, startPoint y: 134, endPoint x: 126, endPoint y: 135, distance: 51.8
click at [126, 135] on span "neshadhkr@outlook.com · +16309108486" at bounding box center [137, 132] width 130 height 7
click at [90, 97] on span "Mark as reviewed" at bounding box center [82, 96] width 37 height 6
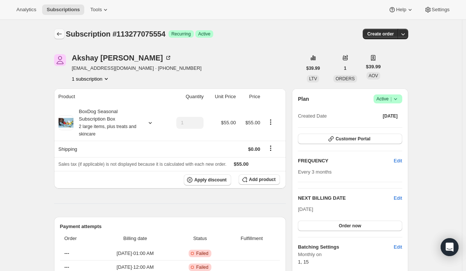
click at [63, 33] on icon "Subscriptions" at bounding box center [59, 33] width 7 height 7
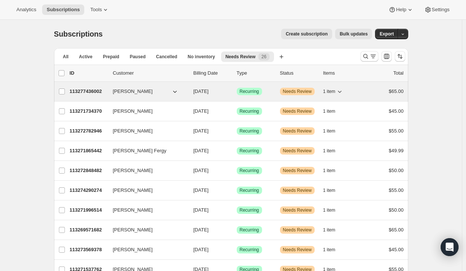
click at [91, 93] on p "113277436002" at bounding box center [88, 91] width 37 height 7
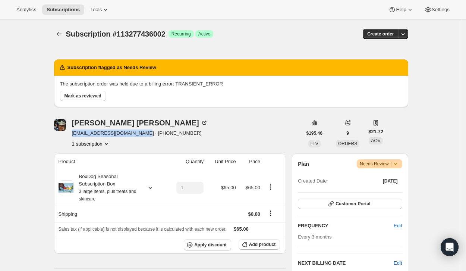
drag, startPoint x: 74, startPoint y: 134, endPoint x: 143, endPoint y: 135, distance: 68.9
click at [143, 135] on span "mandymartinez3900@gmail.com · +14054140905" at bounding box center [140, 132] width 136 height 7
click at [85, 95] on span "Mark as reviewed" at bounding box center [82, 96] width 37 height 6
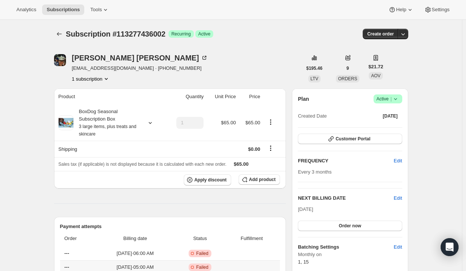
click at [116, 268] on span "Aug 25, 2025 · 05:00 AM" at bounding box center [135, 266] width 74 height 7
click at [61, 35] on icon "Subscriptions" at bounding box center [59, 33] width 7 height 7
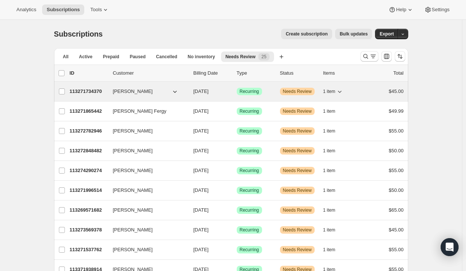
click at [95, 92] on p "113271734370" at bounding box center [88, 91] width 37 height 7
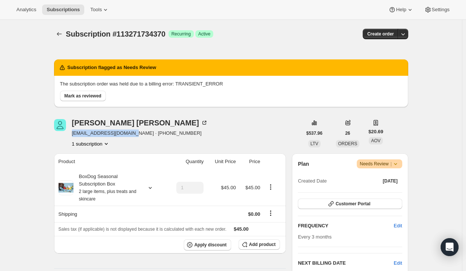
drag, startPoint x: 73, startPoint y: 136, endPoint x: 125, endPoint y: 135, distance: 51.4
click at [125, 135] on div "Catherine Turner-Pivnicka cati.pivnicka@gmail.com · +18147903697 1 subscription" at bounding box center [178, 133] width 248 height 28
click at [92, 94] on span "Mark as reviewed" at bounding box center [82, 96] width 37 height 6
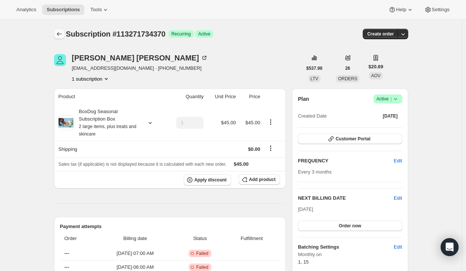
click at [59, 37] on icon "Subscriptions" at bounding box center [59, 33] width 7 height 7
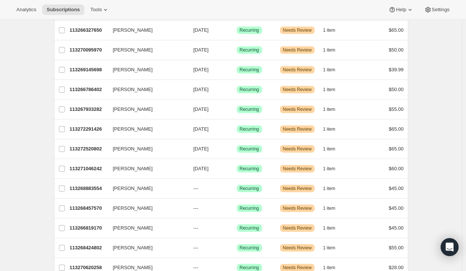
scroll to position [278, 0]
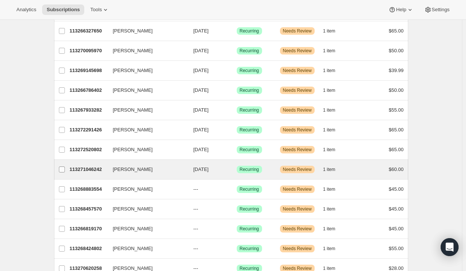
click at [63, 169] on input "[PERSON_NAME]" at bounding box center [62, 169] width 6 height 6
click at [98, 170] on p "113271046242" at bounding box center [88, 169] width 37 height 7
checkbox input "false"
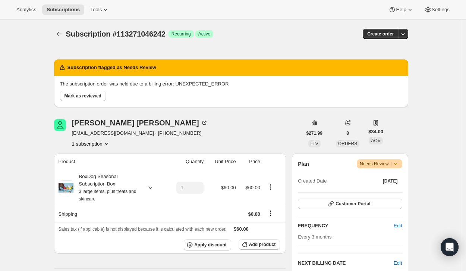
click at [398, 162] on icon at bounding box center [395, 163] width 7 height 7
click at [383, 188] on span "Cancel subscription" at bounding box center [382, 191] width 42 height 6
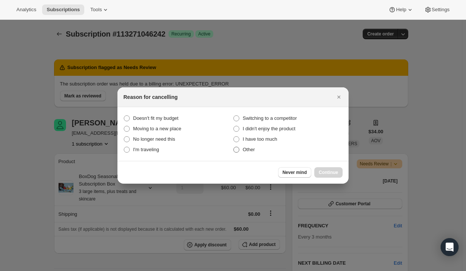
click at [236, 149] on span ":r6p7:" at bounding box center [236, 149] width 6 height 6
click at [234, 147] on input "Other" at bounding box center [233, 146] width 0 height 0
radio input "true"
click at [332, 173] on span "Continue" at bounding box center [328, 172] width 19 height 6
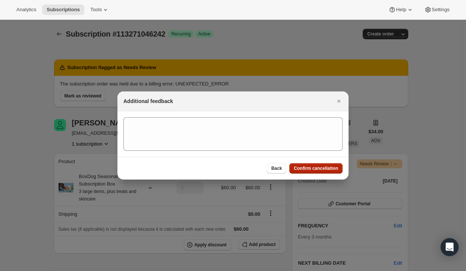
click at [307, 170] on span "Confirm cancellation" at bounding box center [316, 168] width 44 height 6
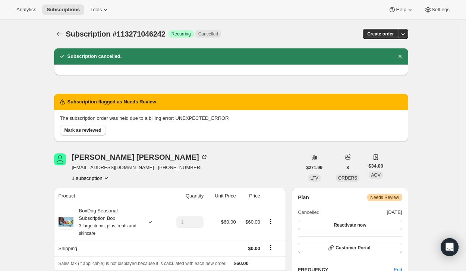
click at [61, 36] on icon "Subscriptions" at bounding box center [59, 33] width 7 height 7
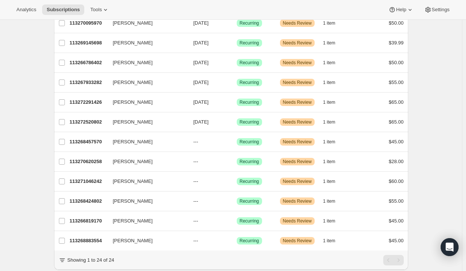
scroll to position [332, 0]
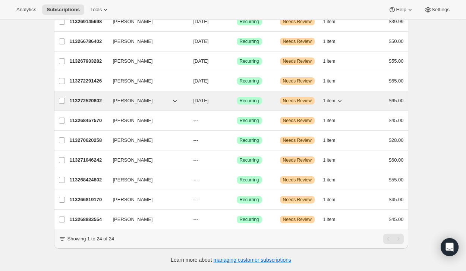
click at [90, 97] on p "113272520802" at bounding box center [88, 100] width 37 height 7
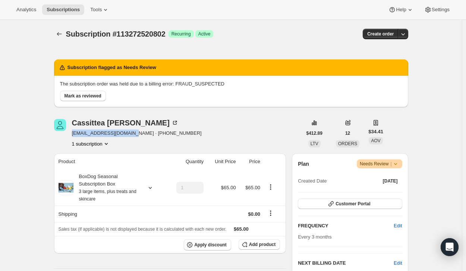
drag, startPoint x: 73, startPoint y: 131, endPoint x: 129, endPoint y: 135, distance: 55.3
click at [129, 135] on span "tiffanyishman@gmail.com · +14052004267" at bounding box center [137, 132] width 130 height 7
click at [76, 97] on span "Mark as reviewed" at bounding box center [82, 96] width 37 height 6
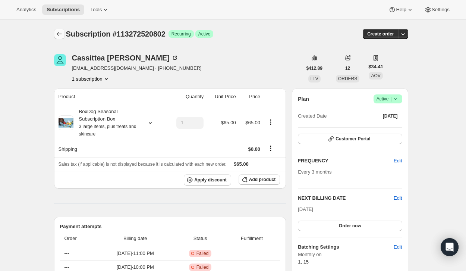
click at [61, 32] on icon "Subscriptions" at bounding box center [59, 33] width 7 height 7
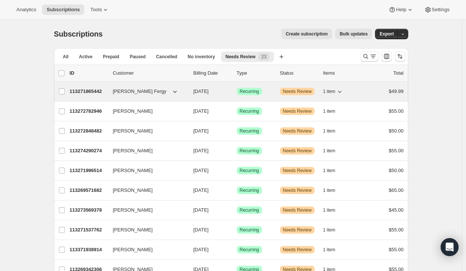
click at [92, 93] on p "113271865442" at bounding box center [88, 91] width 37 height 7
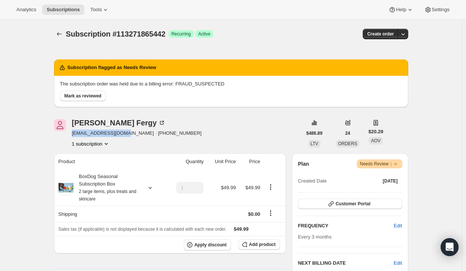
drag, startPoint x: 73, startPoint y: 132, endPoint x: 121, endPoint y: 135, distance: 48.9
click at [121, 135] on div "Joseph Fergy jolo21821@icloud.com · +14028057241 1 subscription" at bounding box center [178, 133] width 248 height 28
click at [92, 94] on span "Mark as reviewed" at bounding box center [82, 96] width 37 height 6
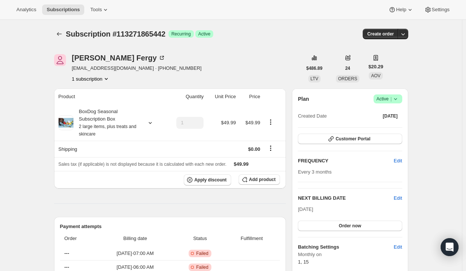
click at [59, 34] on icon "Subscriptions" at bounding box center [59, 33] width 7 height 7
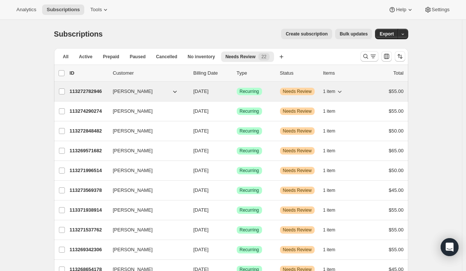
click at [92, 92] on p "113272782946" at bounding box center [88, 91] width 37 height 7
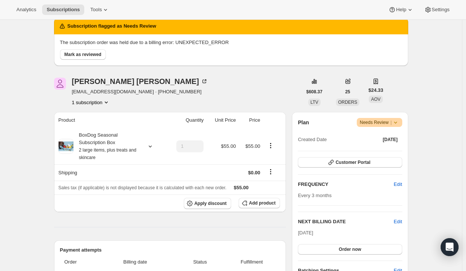
scroll to position [25, 0]
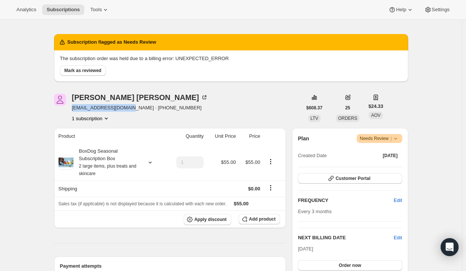
drag, startPoint x: 72, startPoint y: 108, endPoint x: 126, endPoint y: 110, distance: 54.1
click at [126, 110] on div "Karla Duenas kargonzal3@hotmail.com · +18485688206 1 subscription" at bounding box center [178, 108] width 248 height 28
click at [94, 72] on span "Mark as reviewed" at bounding box center [82, 70] width 37 height 6
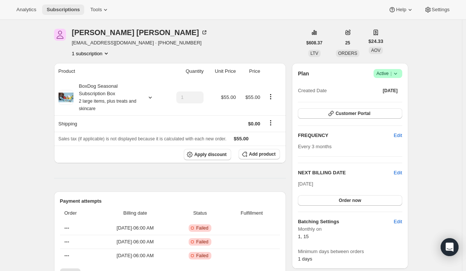
click at [57, 7] on span "Subscriptions" at bounding box center [63, 10] width 33 height 6
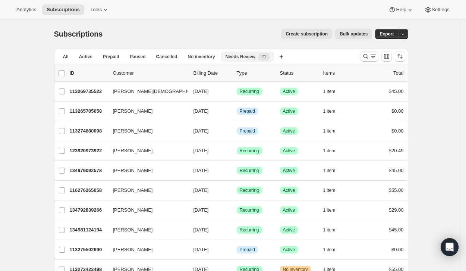
click at [238, 54] on span "Needs Review" at bounding box center [240, 57] width 30 height 6
click at [238, 59] on span "Needs Review" at bounding box center [240, 57] width 30 height 6
click at [183, 57] on button "No inventory" at bounding box center [201, 56] width 36 height 10
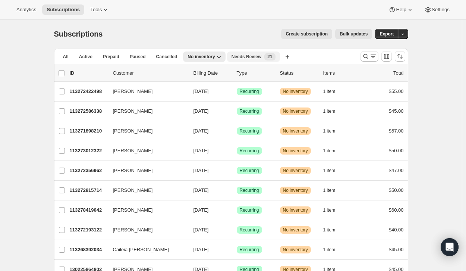
click at [243, 54] on span "Needs Review" at bounding box center [246, 57] width 30 height 6
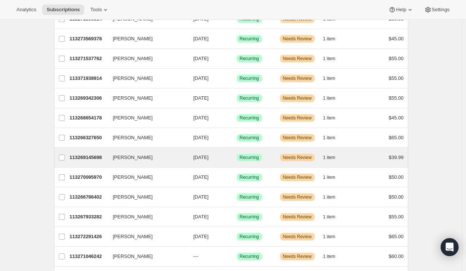
scroll to position [158, 0]
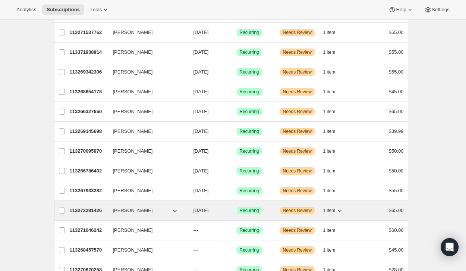
click at [80, 211] on p "113272291426" at bounding box center [88, 209] width 37 height 7
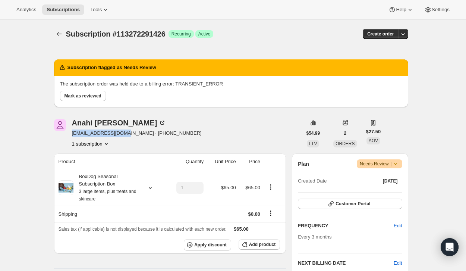
drag, startPoint x: 74, startPoint y: 133, endPoint x: 124, endPoint y: 133, distance: 49.9
click at [124, 133] on span "anahindrws@gmail.com · +16282128930" at bounding box center [137, 132] width 130 height 7
click at [94, 93] on span "Mark as reviewed" at bounding box center [82, 96] width 37 height 6
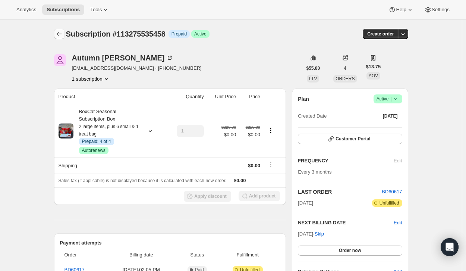
click at [57, 33] on icon "Subscriptions" at bounding box center [59, 33] width 7 height 7
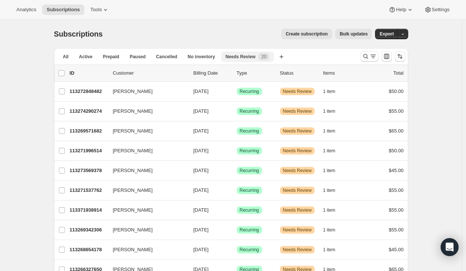
click at [243, 58] on span "Needs Review" at bounding box center [240, 57] width 30 height 6
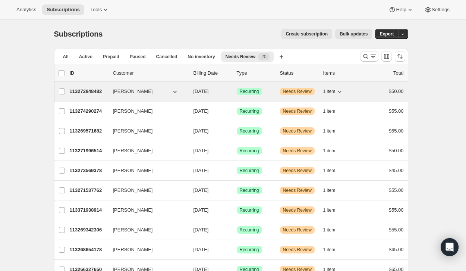
click at [94, 91] on p "113272848482" at bounding box center [88, 91] width 37 height 7
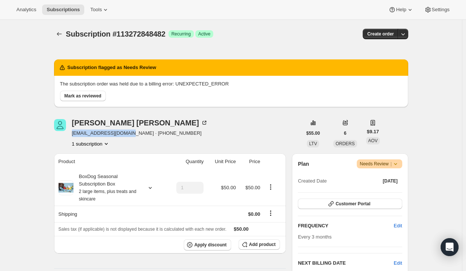
drag, startPoint x: 72, startPoint y: 134, endPoint x: 127, endPoint y: 133, distance: 55.5
click at [127, 133] on div "Melissa Arnold marnold.aicc@gmail.com · +15094943644 1 subscription" at bounding box center [178, 133] width 248 height 28
click at [75, 94] on span "Mark as reviewed" at bounding box center [82, 96] width 37 height 6
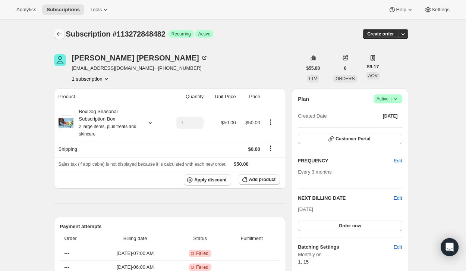
click at [60, 34] on icon "Subscriptions" at bounding box center [59, 33] width 7 height 7
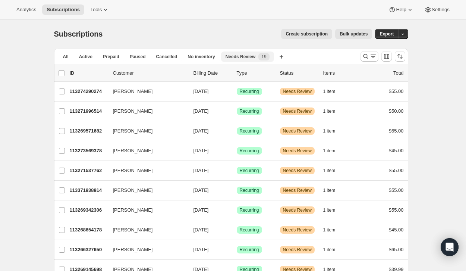
click at [227, 54] on span "Needs Review" at bounding box center [240, 57] width 30 height 6
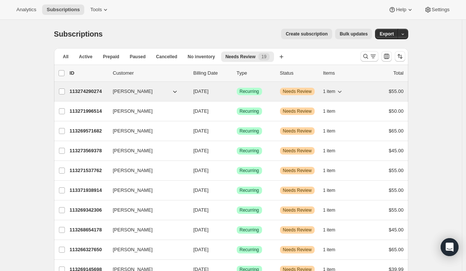
click at [86, 89] on p "113274290274" at bounding box center [88, 91] width 37 height 7
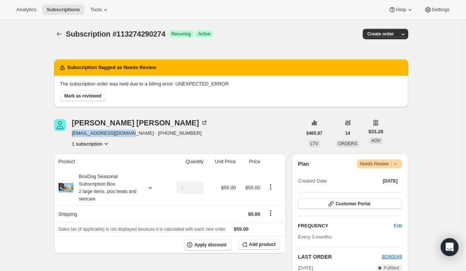
drag, startPoint x: 74, startPoint y: 133, endPoint x: 130, endPoint y: 134, distance: 56.3
click at [130, 134] on span "vulcanmind85@gmail.com · +19318087538" at bounding box center [140, 132] width 136 height 7
click at [94, 94] on span "Mark as reviewed" at bounding box center [82, 96] width 37 height 6
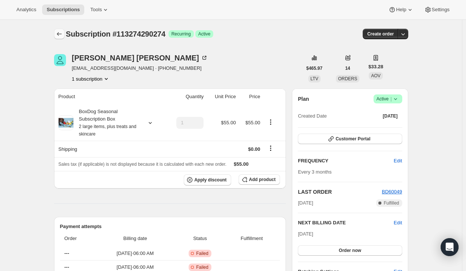
click at [58, 34] on icon "Subscriptions" at bounding box center [59, 33] width 7 height 7
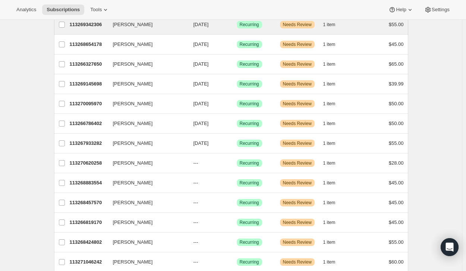
scroll to position [141, 0]
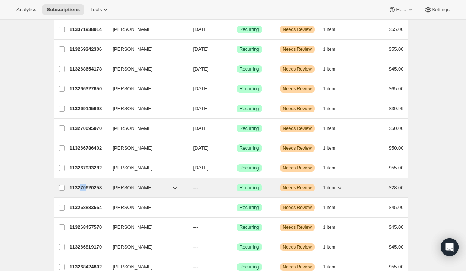
click at [84, 183] on div "Nicholas j Merinuk 113270620258 Nicholas j Merinuk --- Success Recurring Warnin…" at bounding box center [231, 187] width 354 height 19
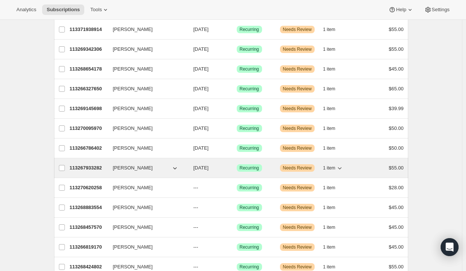
click at [95, 163] on div "113267933282 Lucy Fowler 12/01/2025 Success Recurring Warning Needs Review 1 it…" at bounding box center [237, 167] width 334 height 10
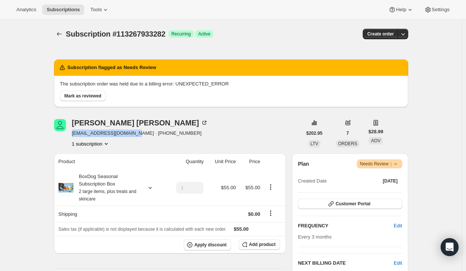
drag, startPoint x: 73, startPoint y: 132, endPoint x: 133, endPoint y: 132, distance: 59.6
click at [133, 132] on span "nursediane16@hotmail.com · +12103052953" at bounding box center [140, 132] width 136 height 7
click at [80, 98] on span "Mark as reviewed" at bounding box center [82, 96] width 37 height 6
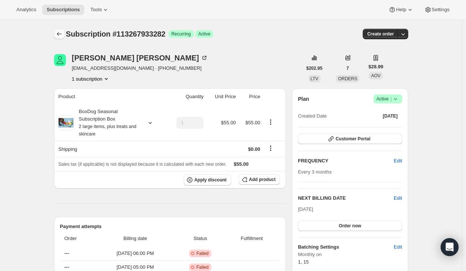
click at [60, 36] on icon "Subscriptions" at bounding box center [59, 33] width 7 height 7
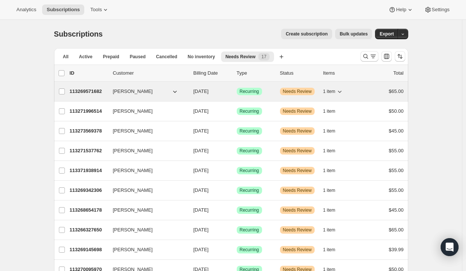
click at [85, 94] on p "113269571682" at bounding box center [88, 91] width 37 height 7
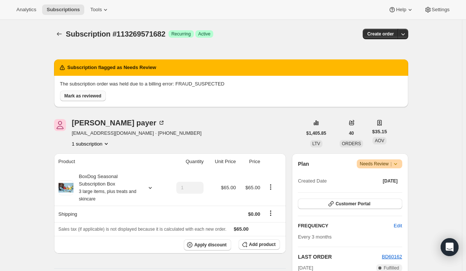
click at [99, 95] on span "Mark as reviewed" at bounding box center [82, 96] width 37 height 6
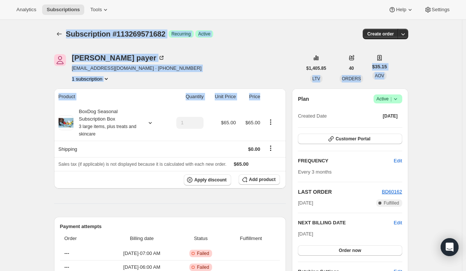
click at [192, 68] on div "michele payer mapayer@yahoo.com · +17075860995 1 subscription" at bounding box center [178, 68] width 248 height 28
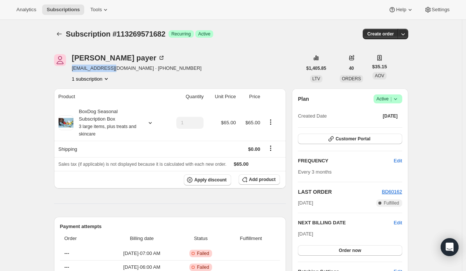
drag, startPoint x: 73, startPoint y: 69, endPoint x: 116, endPoint y: 71, distance: 42.9
click at [116, 71] on span "mapayer@yahoo.com · +17075860995" at bounding box center [137, 67] width 130 height 7
click at [386, 33] on span "Create order" at bounding box center [380, 34] width 26 height 6
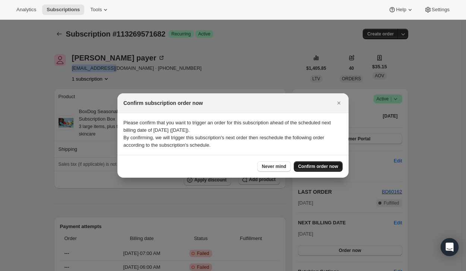
click at [317, 167] on span "Confirm order now" at bounding box center [318, 166] width 40 height 6
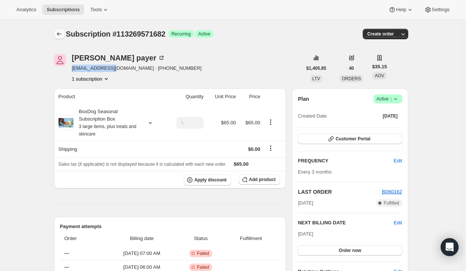
click at [58, 33] on icon "Subscriptions" at bounding box center [59, 33] width 7 height 7
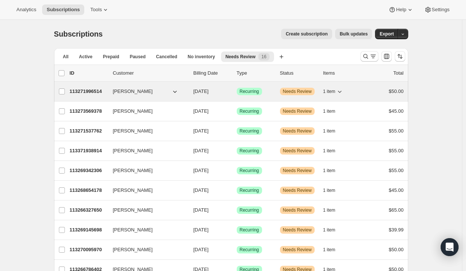
click at [90, 93] on p "113271996514" at bounding box center [88, 91] width 37 height 7
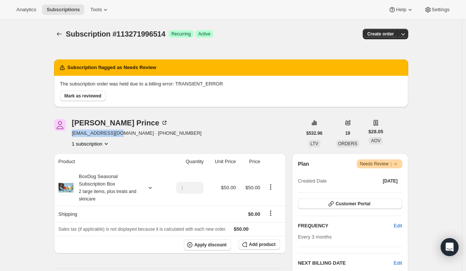
drag, startPoint x: 73, startPoint y: 132, endPoint x: 121, endPoint y: 133, distance: 47.7
click at [121, 133] on span "kshine02@yahoo.com · +17027884668" at bounding box center [137, 132] width 130 height 7
click at [87, 95] on span "Mark as reviewed" at bounding box center [82, 96] width 37 height 6
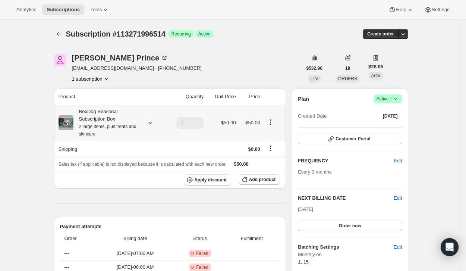
drag, startPoint x: 376, startPoint y: 35, endPoint x: 278, endPoint y: 137, distance: 141.0
click at [61, 32] on icon "Subscriptions" at bounding box center [59, 33] width 7 height 7
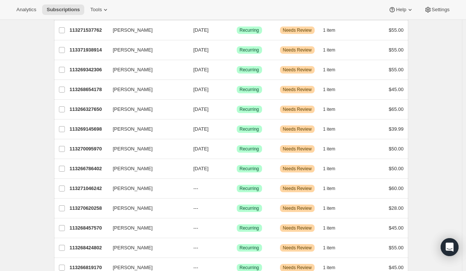
scroll to position [83, 0]
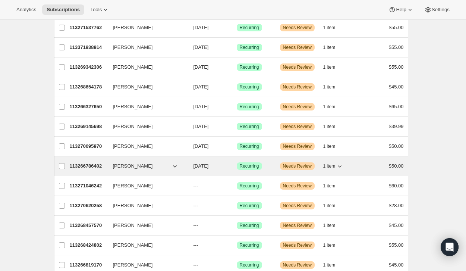
click at [87, 163] on p "113266786402" at bounding box center [88, 165] width 37 height 7
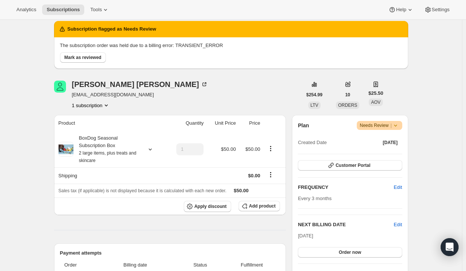
scroll to position [39, 0]
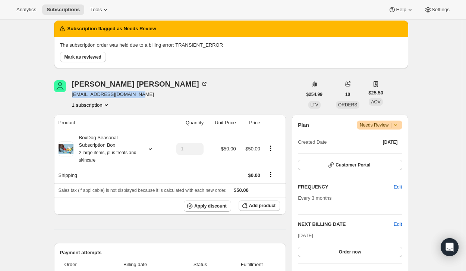
drag, startPoint x: 72, startPoint y: 93, endPoint x: 137, endPoint y: 93, distance: 65.2
click at [137, 93] on div "emily mccown emilybashista@hotmail.com 1 subscription" at bounding box center [178, 94] width 248 height 28
click at [90, 57] on span "Mark as reviewed" at bounding box center [82, 57] width 37 height 6
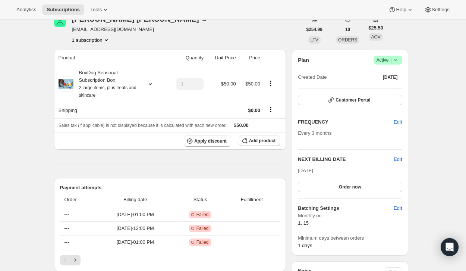
scroll to position [0, 0]
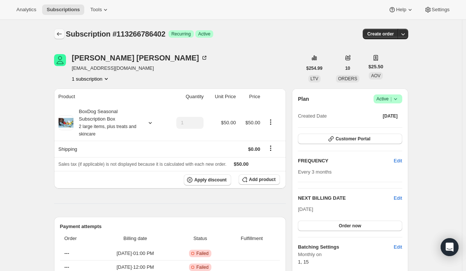
click at [59, 33] on icon "Subscriptions" at bounding box center [59, 33] width 7 height 7
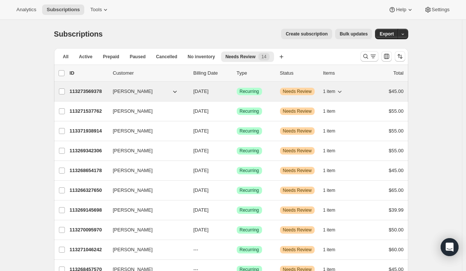
click at [94, 92] on p "113273569378" at bounding box center [88, 91] width 37 height 7
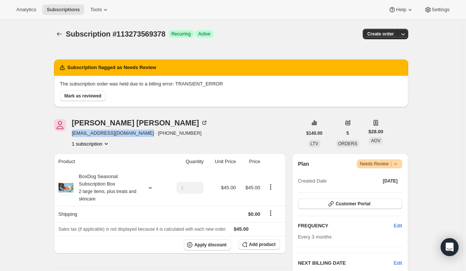
drag, startPoint x: 73, startPoint y: 133, endPoint x: 137, endPoint y: 134, distance: 64.1
click at [137, 134] on div "Elizabeth Farrell elizabethfarrell14@gmail.com · +13154816851 1 subscription" at bounding box center [178, 133] width 248 height 28
click at [88, 92] on button "Mark as reviewed" at bounding box center [83, 96] width 46 height 10
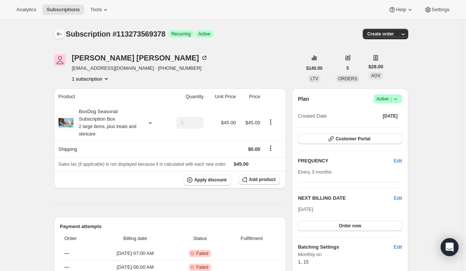
click at [63, 32] on icon "Subscriptions" at bounding box center [59, 33] width 7 height 7
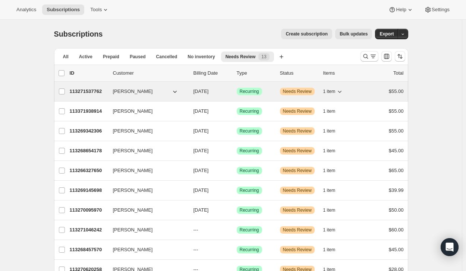
click at [93, 91] on p "113271537762" at bounding box center [88, 91] width 37 height 7
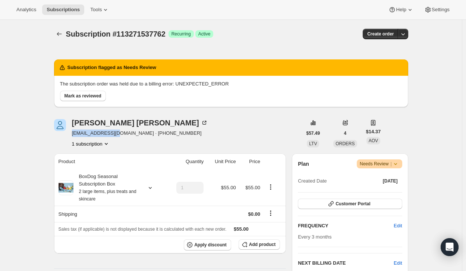
drag, startPoint x: 73, startPoint y: 134, endPoint x: 118, endPoint y: 134, distance: 44.7
click at [118, 134] on span "paozona@gmail.com · +15038045981" at bounding box center [140, 132] width 136 height 7
drag, startPoint x: 89, startPoint y: 96, endPoint x: 167, endPoint y: 118, distance: 80.7
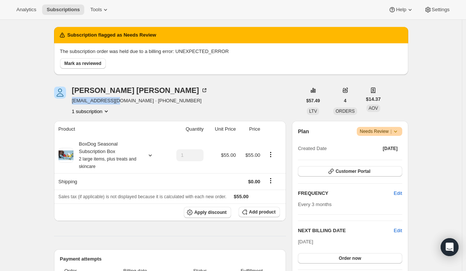
scroll to position [33, 0]
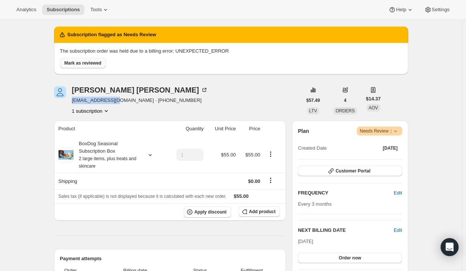
click at [84, 61] on span "Mark as reviewed" at bounding box center [82, 63] width 37 height 6
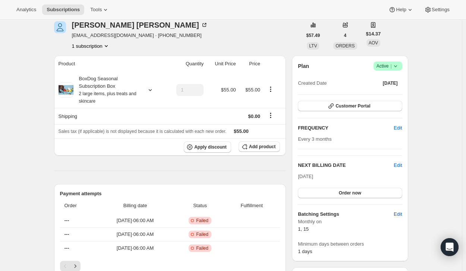
scroll to position [0, 0]
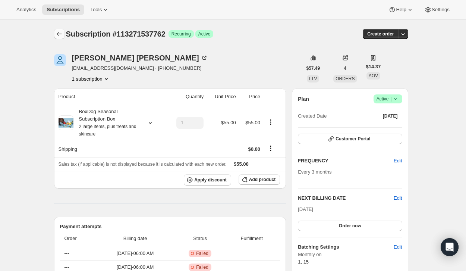
click at [60, 34] on icon "Subscriptions" at bounding box center [59, 33] width 7 height 7
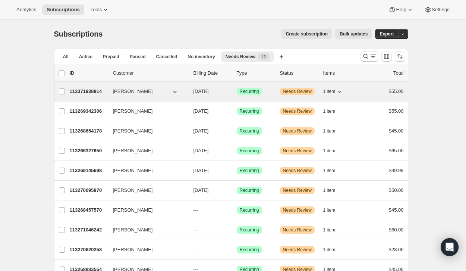
click at [100, 91] on p "113371938914" at bounding box center [88, 91] width 37 height 7
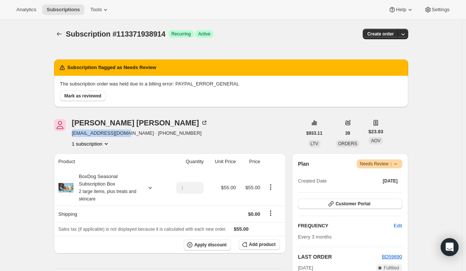
drag, startPoint x: 73, startPoint y: 133, endPoint x: 126, endPoint y: 135, distance: 53.7
click at [126, 135] on div "Tom Shapard tomshapard@yahoo.com · +12295634645 1 subscription" at bounding box center [178, 133] width 248 height 28
click at [77, 92] on button "Mark as reviewed" at bounding box center [83, 96] width 46 height 10
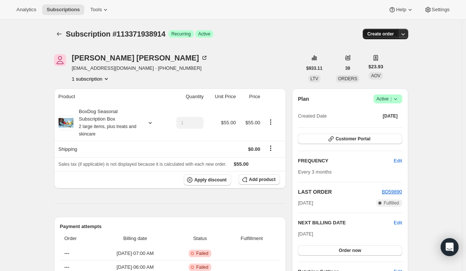
click at [392, 34] on span "Create order" at bounding box center [380, 34] width 26 height 6
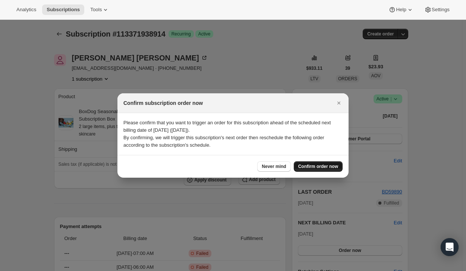
click at [310, 167] on span "Confirm order now" at bounding box center [318, 166] width 40 height 6
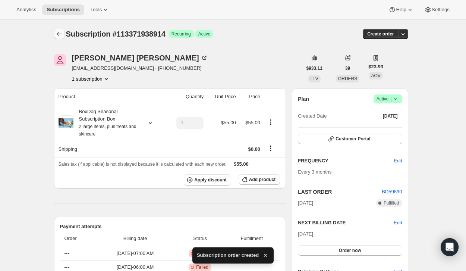
click at [59, 35] on icon "Subscriptions" at bounding box center [59, 33] width 7 height 7
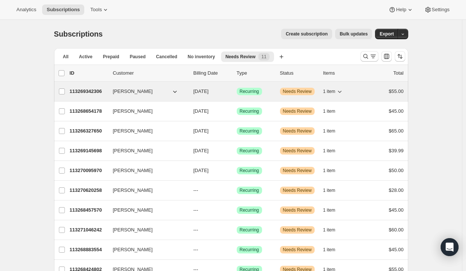
click at [91, 94] on p "113269342306" at bounding box center [88, 91] width 37 height 7
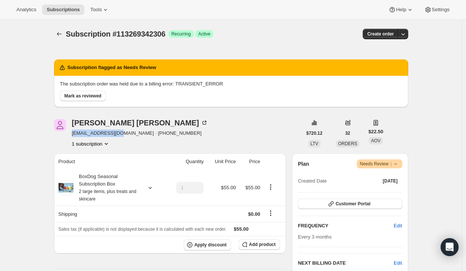
drag, startPoint x: 72, startPoint y: 133, endPoint x: 120, endPoint y: 135, distance: 48.1
click at [120, 135] on div "Zach Shubert tjb21795@gmail.com · +19374670149 1 subscription" at bounding box center [178, 133] width 248 height 28
click at [93, 93] on span "Mark as reviewed" at bounding box center [82, 96] width 37 height 6
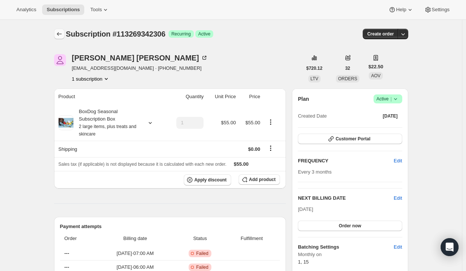
click at [59, 31] on icon "Subscriptions" at bounding box center [59, 33] width 7 height 7
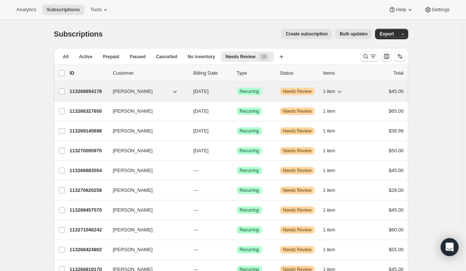
click at [98, 92] on p "113268654178" at bounding box center [88, 91] width 37 height 7
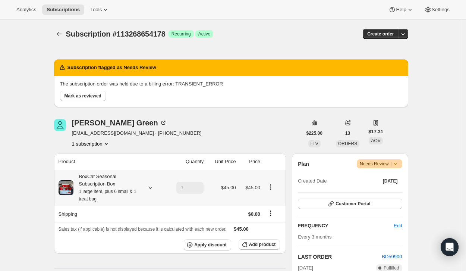
click at [86, 155] on th "Product" at bounding box center [110, 161] width 112 height 16
drag, startPoint x: 74, startPoint y: 133, endPoint x: 127, endPoint y: 133, distance: 53.3
click at [127, 133] on span "hotfitchick33@gmail.com · +14012560824" at bounding box center [137, 132] width 130 height 7
click at [84, 96] on span "Mark as reviewed" at bounding box center [82, 96] width 37 height 6
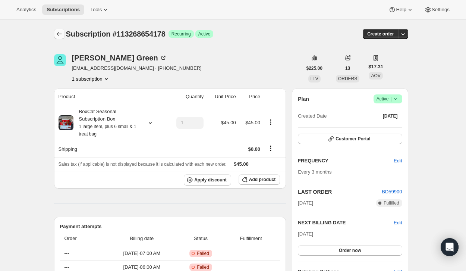
click at [60, 33] on icon "Subscriptions" at bounding box center [59, 34] width 5 height 4
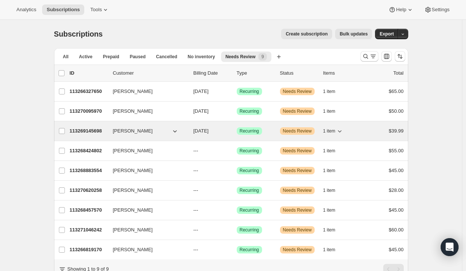
click at [93, 129] on p "113269145698" at bounding box center [88, 130] width 37 height 7
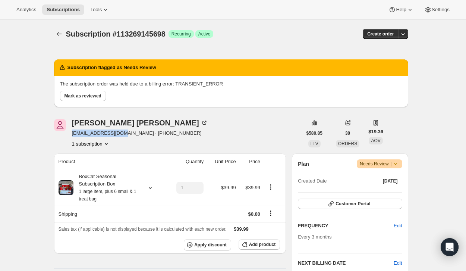
drag, startPoint x: 73, startPoint y: 133, endPoint x: 124, endPoint y: 133, distance: 51.1
click at [124, 133] on div "Evgenii Kliachenkov 88evgenov@gmail.com · +15129560358 1 subscription" at bounding box center [178, 133] width 248 height 28
click at [97, 98] on span "Mark as reviewed" at bounding box center [82, 96] width 37 height 6
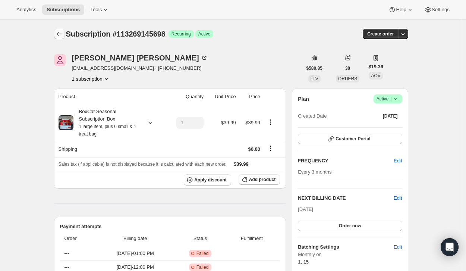
click at [60, 34] on icon "Subscriptions" at bounding box center [59, 33] width 7 height 7
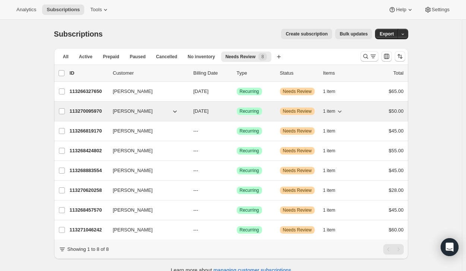
click at [92, 107] on div "113270095970 Charlotte Winn 12/01/2025 Success Recurring Warning Needs Review 1…" at bounding box center [237, 111] width 334 height 10
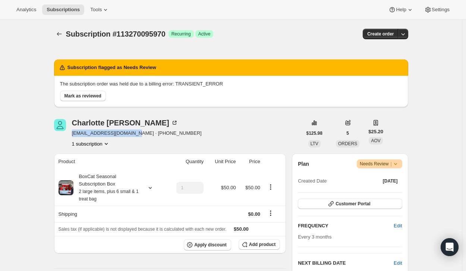
drag, startPoint x: 73, startPoint y: 133, endPoint x: 130, endPoint y: 135, distance: 56.7
click at [130, 135] on div "Charlotte Winn charlotte1814@icloud.com · +12059367333 1 subscription" at bounding box center [178, 133] width 248 height 28
click at [97, 95] on span "Mark as reviewed" at bounding box center [82, 96] width 37 height 6
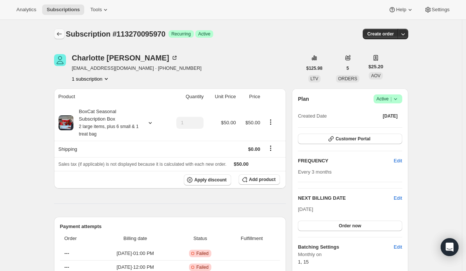
click at [59, 33] on icon "Subscriptions" at bounding box center [59, 33] width 7 height 7
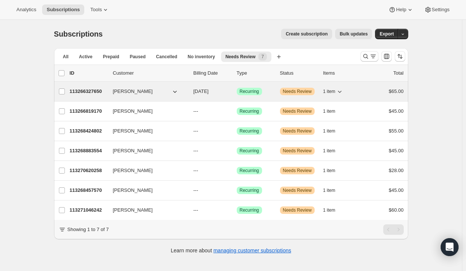
click at [97, 92] on p "113266327650" at bounding box center [88, 91] width 37 height 7
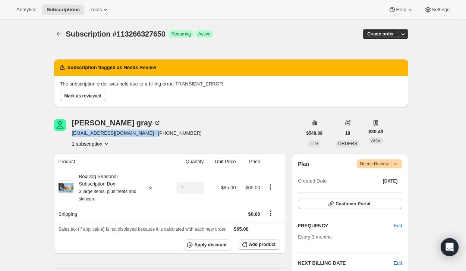
drag, startPoint x: 72, startPoint y: 132, endPoint x: 153, endPoint y: 134, distance: 80.9
click at [153, 134] on div "jennifer gray kingdomofdarkness445@hotmail.com · +12539997497 1 subscription" at bounding box center [178, 133] width 248 height 28
click at [90, 93] on span "Mark as reviewed" at bounding box center [82, 96] width 37 height 6
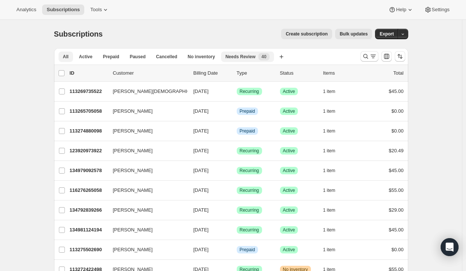
click at [243, 59] on span "Needs Review" at bounding box center [240, 57] width 30 height 6
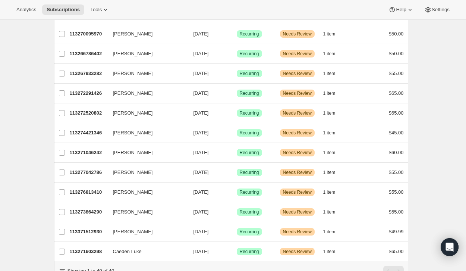
scroll to position [648, 0]
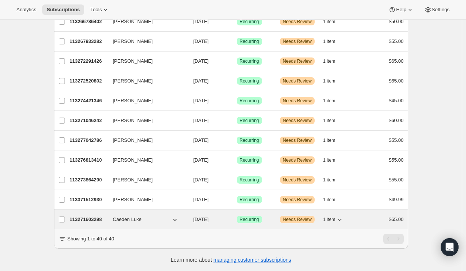
click at [91, 215] on p "113271603298" at bounding box center [88, 218] width 37 height 7
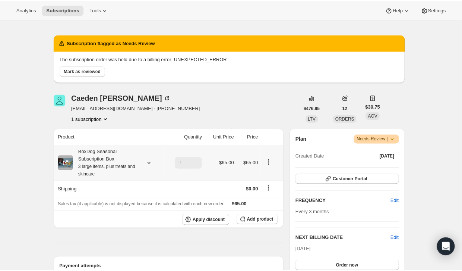
scroll to position [24, 0]
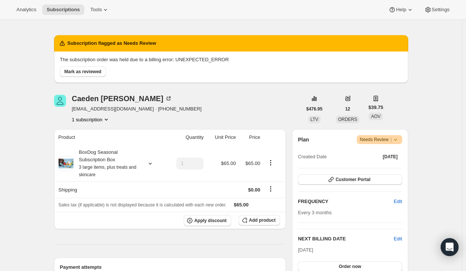
click at [210, 52] on div "The subscription order was held due to a billing error: UNEXPECTED_ERROR [PERSO…" at bounding box center [231, 66] width 354 height 31
drag, startPoint x: 71, startPoint y: 109, endPoint x: 124, endPoint y: 111, distance: 53.3
click at [124, 111] on div "[PERSON_NAME] [PERSON_NAME][EMAIL_ADDRESS][DOMAIN_NAME] · [PHONE_NUMBER] 1 subs…" at bounding box center [178, 109] width 248 height 28
copy span "[EMAIL_ADDRESS][DOMAIN_NAME]"
click at [87, 69] on span "Mark as reviewed" at bounding box center [82, 72] width 37 height 6
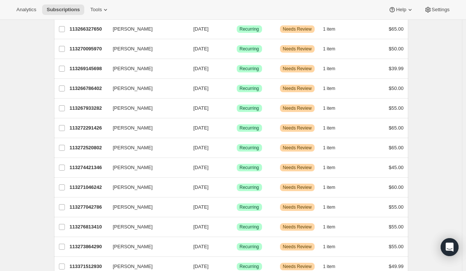
scroll to position [628, 0]
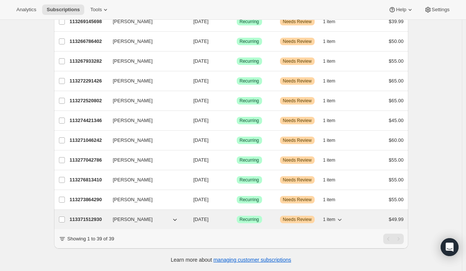
click at [78, 215] on p "113371512930" at bounding box center [88, 218] width 37 height 7
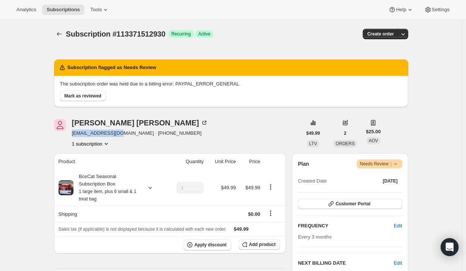
drag, startPoint x: 73, startPoint y: 134, endPoint x: 120, endPoint y: 133, distance: 46.2
click at [120, 133] on div "[PERSON_NAME] [EMAIL_ADDRESS][DOMAIN_NAME] · [PHONE_NUMBER] 1 subscription" at bounding box center [178, 133] width 248 height 28
copy span "[EMAIL_ADDRESS][DOMAIN_NAME]"
click at [96, 97] on span "Mark as reviewed" at bounding box center [82, 96] width 37 height 6
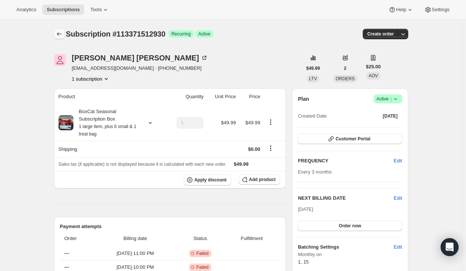
click at [61, 34] on icon "Subscriptions" at bounding box center [59, 33] width 7 height 7
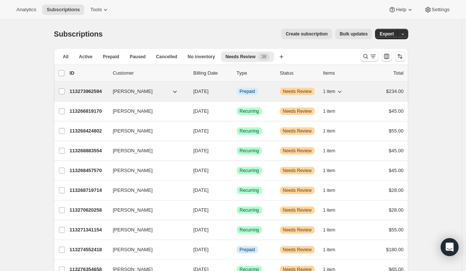
click at [98, 91] on p "113273962594" at bounding box center [88, 91] width 37 height 7
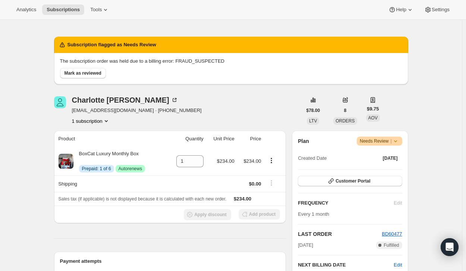
scroll to position [23, 0]
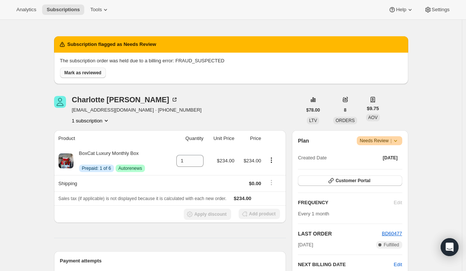
click at [95, 69] on button "Mark as reviewed" at bounding box center [83, 72] width 46 height 10
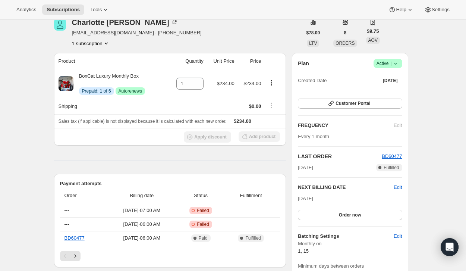
scroll to position [0, 0]
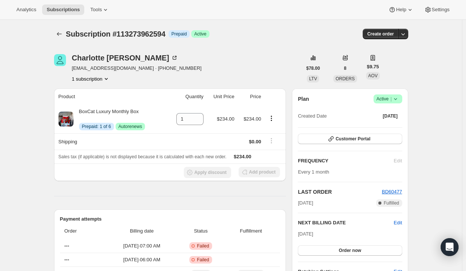
drag, startPoint x: 383, startPoint y: 37, endPoint x: 172, endPoint y: 203, distance: 268.6
drag, startPoint x: 70, startPoint y: 67, endPoint x: 103, endPoint y: 70, distance: 32.9
click at [103, 70] on div "[PERSON_NAME] [EMAIL_ADDRESS][DOMAIN_NAME] · [PHONE_NUMBER] 1 subscription" at bounding box center [178, 68] width 248 height 28
click at [103, 70] on span "[EMAIL_ADDRESS][DOMAIN_NAME] · [PHONE_NUMBER]" at bounding box center [137, 67] width 130 height 7
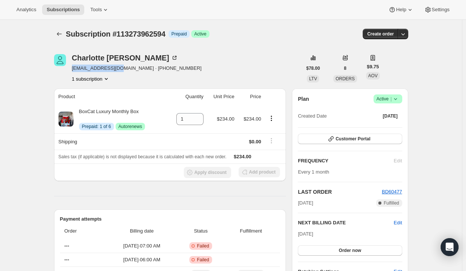
drag, startPoint x: 73, startPoint y: 69, endPoint x: 119, endPoint y: 71, distance: 45.1
click at [119, 71] on span "[EMAIL_ADDRESS][DOMAIN_NAME] · [PHONE_NUMBER]" at bounding box center [137, 67] width 130 height 7
drag, startPoint x: 72, startPoint y: 68, endPoint x: 119, endPoint y: 69, distance: 47.3
click at [119, 69] on div "[PERSON_NAME] [EMAIL_ADDRESS][DOMAIN_NAME] · [PHONE_NUMBER] 1 subscription" at bounding box center [178, 68] width 248 height 28
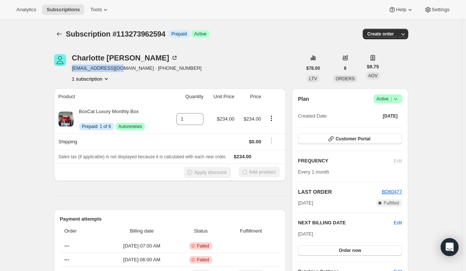
copy span "[EMAIL_ADDRESS][DOMAIN_NAME]"
click at [59, 33] on icon "Subscriptions" at bounding box center [59, 33] width 7 height 7
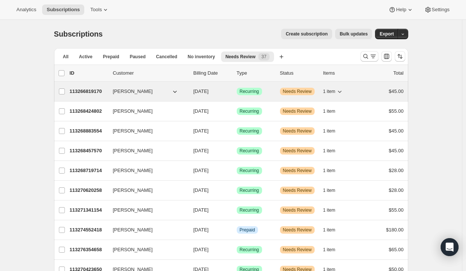
click at [85, 88] on p "113266819170" at bounding box center [88, 91] width 37 height 7
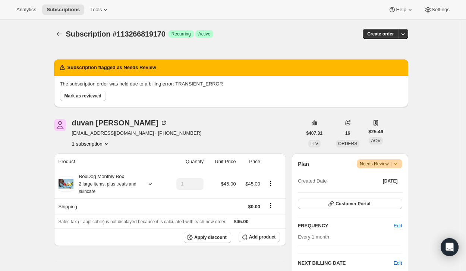
click at [397, 164] on icon at bounding box center [395, 163] width 7 height 7
drag, startPoint x: 379, startPoint y: 194, endPoint x: 392, endPoint y: 189, distance: 14.5
click at [392, 189] on span "Cancel subscription" at bounding box center [382, 191] width 42 height 6
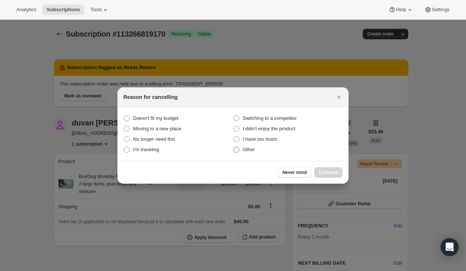
click at [237, 151] on span ":r13a:" at bounding box center [236, 149] width 6 height 6
click at [234, 147] on input "Other" at bounding box center [233, 146] width 0 height 0
radio input "true"
click at [334, 171] on span "Continue" at bounding box center [328, 172] width 19 height 6
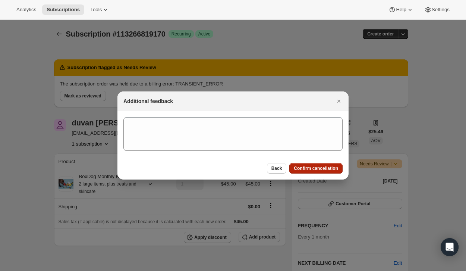
click at [333, 170] on span "Confirm cancellation" at bounding box center [316, 168] width 44 height 6
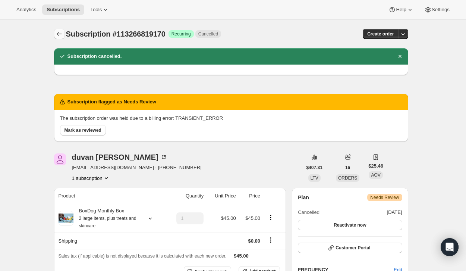
click at [61, 34] on icon "Subscriptions" at bounding box center [59, 34] width 5 height 4
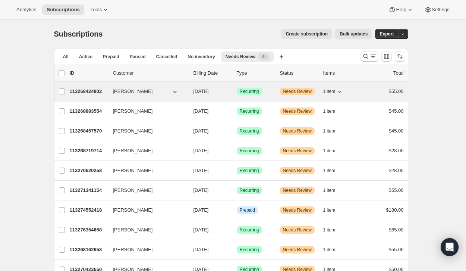
click at [93, 89] on p "113268424802" at bounding box center [88, 91] width 37 height 7
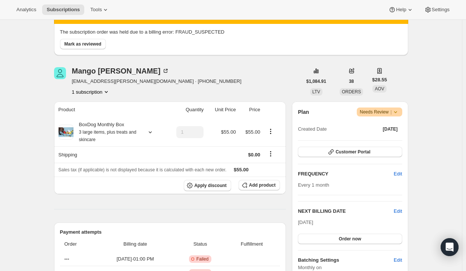
scroll to position [51, 0]
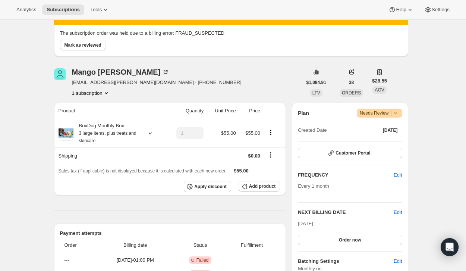
click at [401, 114] on span "Warning Needs Review |" at bounding box center [379, 112] width 45 height 9
click at [382, 138] on span "Cancel subscription" at bounding box center [382, 141] width 42 height 6
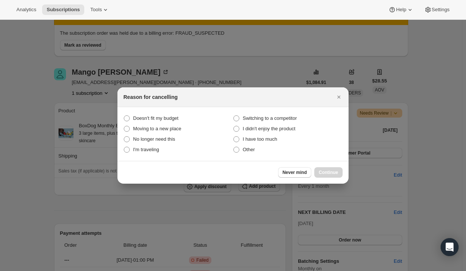
scroll to position [0, 0]
click at [231, 149] on label "I'm traveling" at bounding box center [178, 149] width 110 height 10
click at [124, 147] on traveling "I'm traveling" at bounding box center [124, 146] width 0 height 0
radio traveling "true"
click at [240, 150] on label "Other" at bounding box center [288, 149] width 110 height 10
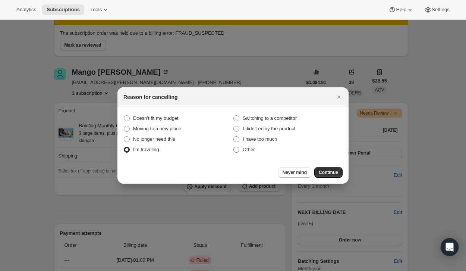
click at [234, 147] on input "Other" at bounding box center [233, 146] width 0 height 0
radio input "true"
radio traveling "false"
click at [337, 173] on span "Continue" at bounding box center [328, 172] width 19 height 6
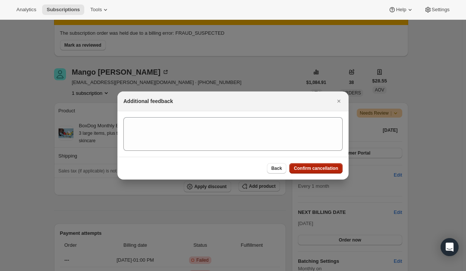
click at [333, 168] on span "Confirm cancellation" at bounding box center [316, 168] width 44 height 6
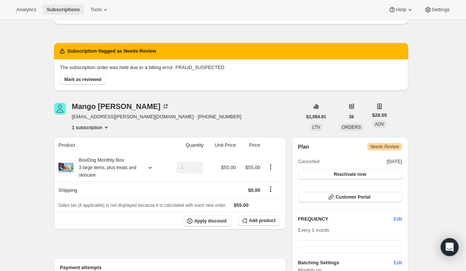
click at [64, 10] on span "Subscriptions" at bounding box center [63, 10] width 33 height 6
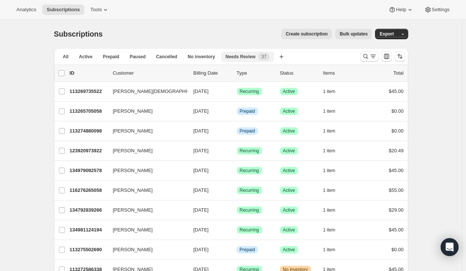
click at [235, 56] on span "Needs Review" at bounding box center [240, 57] width 30 height 6
click at [245, 55] on span "Needs Review" at bounding box center [240, 57] width 30 height 6
click at [114, 51] on div "All Active Prepaid Paused Cancelled No inventory Needs Review More views All Ac…" at bounding box center [204, 56] width 300 height 16
click at [112, 59] on span "Prepaid" at bounding box center [111, 57] width 16 height 6
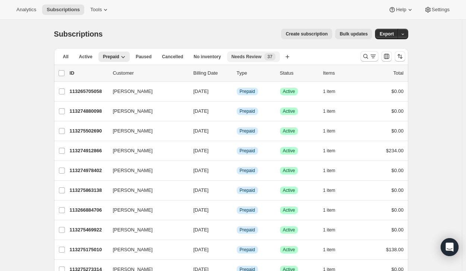
click at [252, 57] on span "Needs Review" at bounding box center [246, 57] width 30 height 6
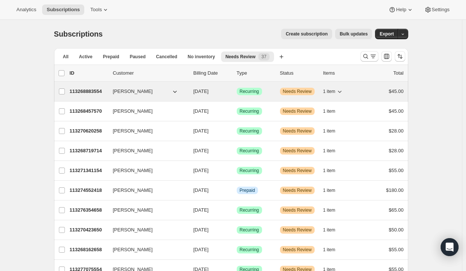
click at [82, 89] on p "113268883554" at bounding box center [88, 91] width 37 height 7
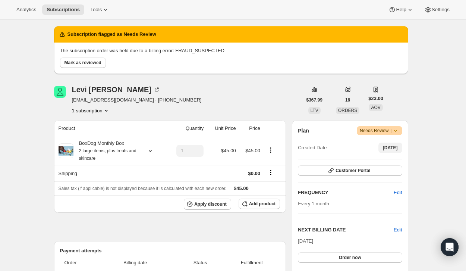
scroll to position [34, 0]
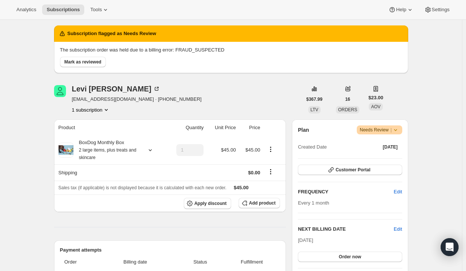
drag, startPoint x: 396, startPoint y: 126, endPoint x: 399, endPoint y: 130, distance: 4.5
click at [399, 130] on icon at bounding box center [395, 129] width 7 height 7
click at [388, 154] on span "Cancel subscription" at bounding box center [382, 157] width 42 height 6
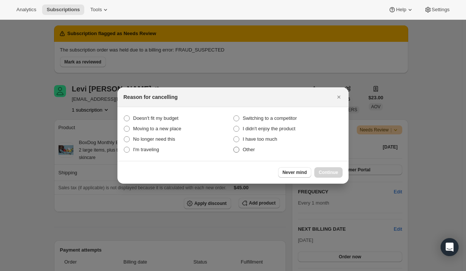
click at [235, 148] on span ":rbs:" at bounding box center [236, 149] width 6 height 6
click at [234, 147] on input "Other" at bounding box center [233, 146] width 0 height 0
radio input "true"
click at [317, 167] on button "Continue" at bounding box center [328, 172] width 28 height 10
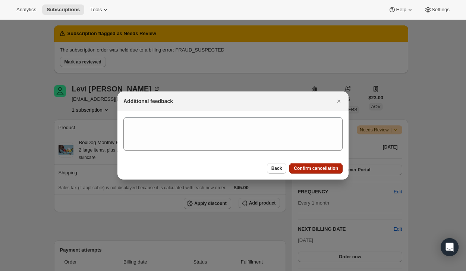
click at [318, 168] on span "Confirm cancellation" at bounding box center [316, 168] width 44 height 6
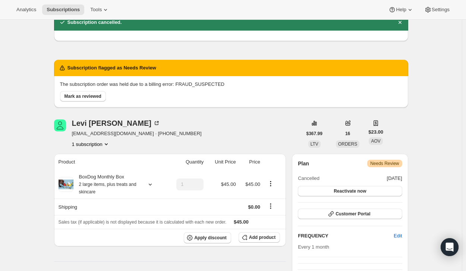
scroll to position [0, 0]
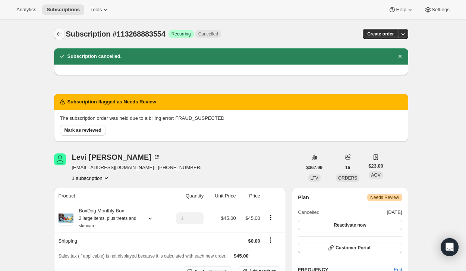
click at [59, 31] on icon "Subscriptions" at bounding box center [59, 33] width 7 height 7
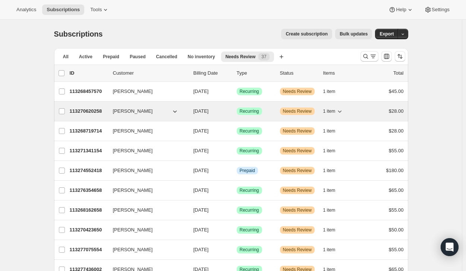
click at [83, 108] on p "113270620258" at bounding box center [88, 110] width 37 height 7
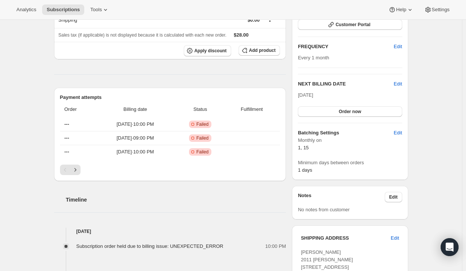
scroll to position [62, 0]
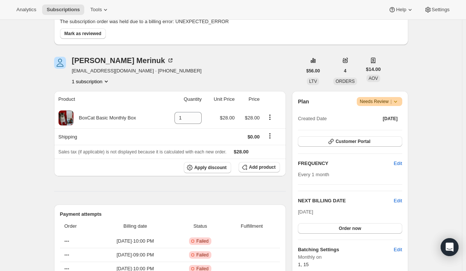
drag, startPoint x: 397, startPoint y: 101, endPoint x: 418, endPoint y: 97, distance: 21.6
drag, startPoint x: 418, startPoint y: 97, endPoint x: 436, endPoint y: 108, distance: 20.9
click at [396, 102] on icon at bounding box center [395, 100] width 7 height 7
click at [377, 130] on span "Cancel subscription" at bounding box center [382, 129] width 42 height 6
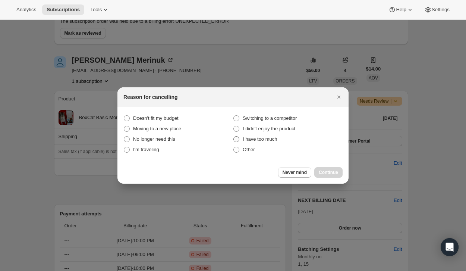
click at [234, 138] on span ":rov:" at bounding box center [236, 139] width 6 height 6
click at [234, 136] on much "I have too much" at bounding box center [233, 136] width 0 height 0
radio much "true"
click at [340, 173] on button "Continue" at bounding box center [328, 172] width 28 height 10
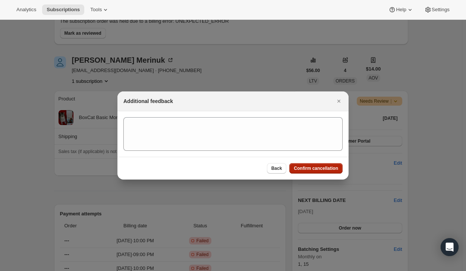
click at [330, 166] on span "Confirm cancellation" at bounding box center [316, 168] width 44 height 6
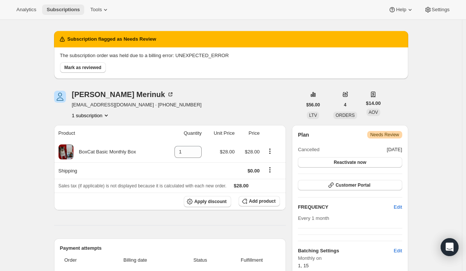
click at [69, 8] on span "Subscriptions" at bounding box center [63, 10] width 33 height 6
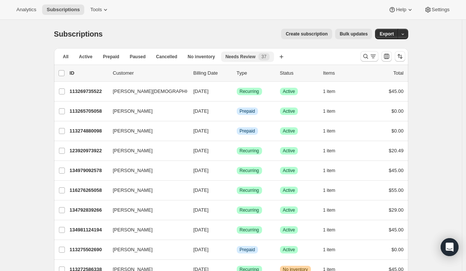
click at [244, 60] on div "Needs Review 37" at bounding box center [247, 56] width 44 height 7
click at [111, 56] on span "Prepaid" at bounding box center [111, 57] width 16 height 6
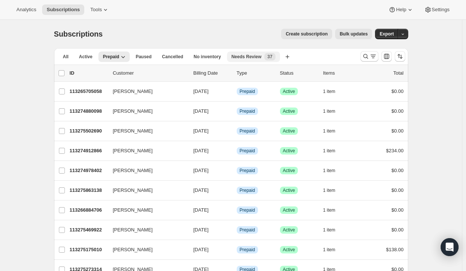
click at [246, 56] on span "Needs Review" at bounding box center [246, 57] width 30 height 6
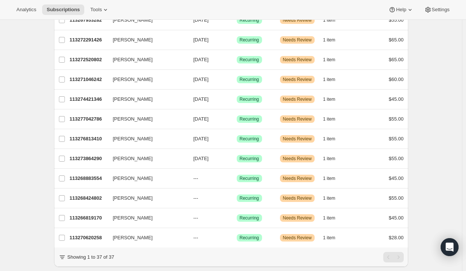
scroll to position [589, 0]
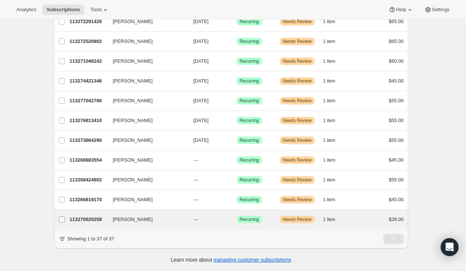
click at [61, 216] on input "[PERSON_NAME]" at bounding box center [62, 219] width 6 height 6
checkbox input "true"
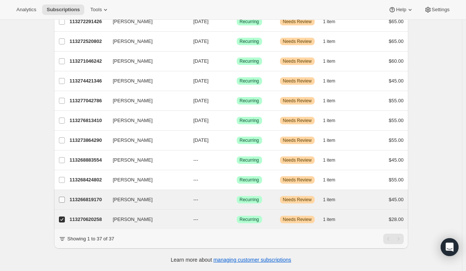
click at [64, 196] on input "[PERSON_NAME]" at bounding box center [62, 199] width 6 height 6
checkbox input "true"
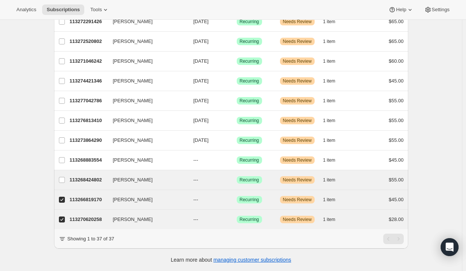
drag, startPoint x: 64, startPoint y: 173, endPoint x: 218, endPoint y: 167, distance: 153.6
click at [218, 170] on div "[PERSON_NAME] 113268424802 [PERSON_NAME] --- Success Recurring Warning Needs Re…" at bounding box center [231, 179] width 354 height 19
checkbox input "true"
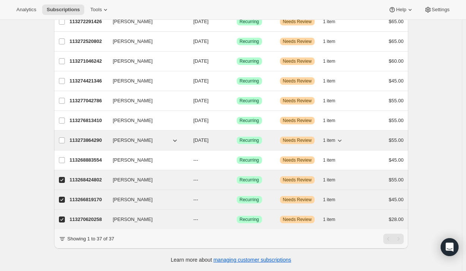
click at [93, 136] on p "113273864290" at bounding box center [88, 139] width 37 height 7
checkbox input "true"
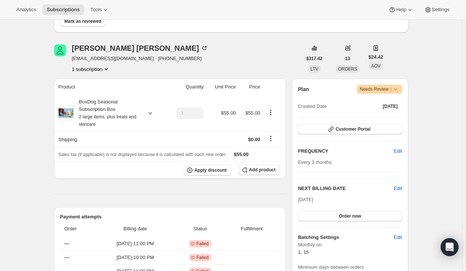
scroll to position [59, 0]
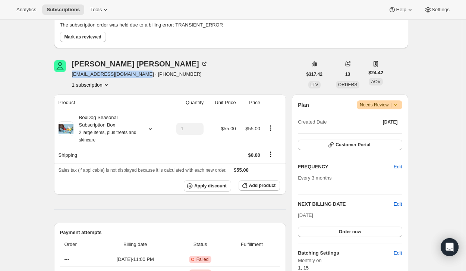
drag, startPoint x: 73, startPoint y: 75, endPoint x: 139, endPoint y: 75, distance: 65.2
click at [139, 75] on div "[PERSON_NAME] [EMAIL_ADDRESS][DOMAIN_NAME] · [PHONE_NUMBER] 1 subscription" at bounding box center [178, 74] width 248 height 28
copy span "[EMAIL_ADDRESS][DOMAIN_NAME]"
click at [139, 75] on span "[EMAIL_ADDRESS][DOMAIN_NAME] · [PHONE_NUMBER]" at bounding box center [140, 73] width 136 height 7
drag, startPoint x: 395, startPoint y: 104, endPoint x: 414, endPoint y: 103, distance: 18.6
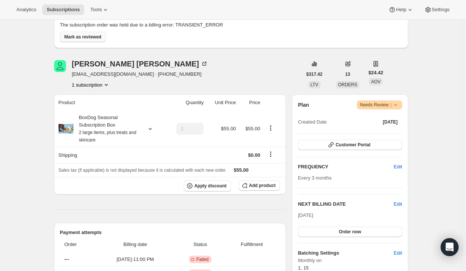
drag, startPoint x: 414, startPoint y: 103, endPoint x: 83, endPoint y: 35, distance: 337.9
click at [83, 35] on span "Mark as reviewed" at bounding box center [82, 37] width 37 height 6
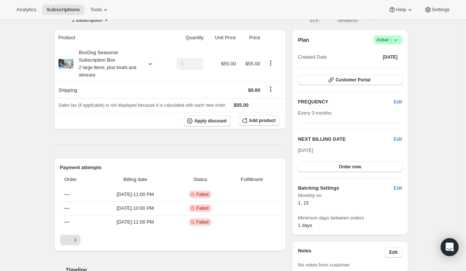
scroll to position [0, 0]
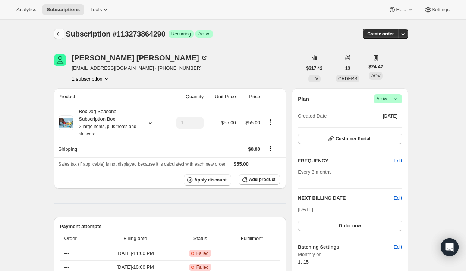
click at [60, 35] on icon "Subscriptions" at bounding box center [59, 34] width 5 height 4
